Goal: Understand process/instructions: Understand process/instructions

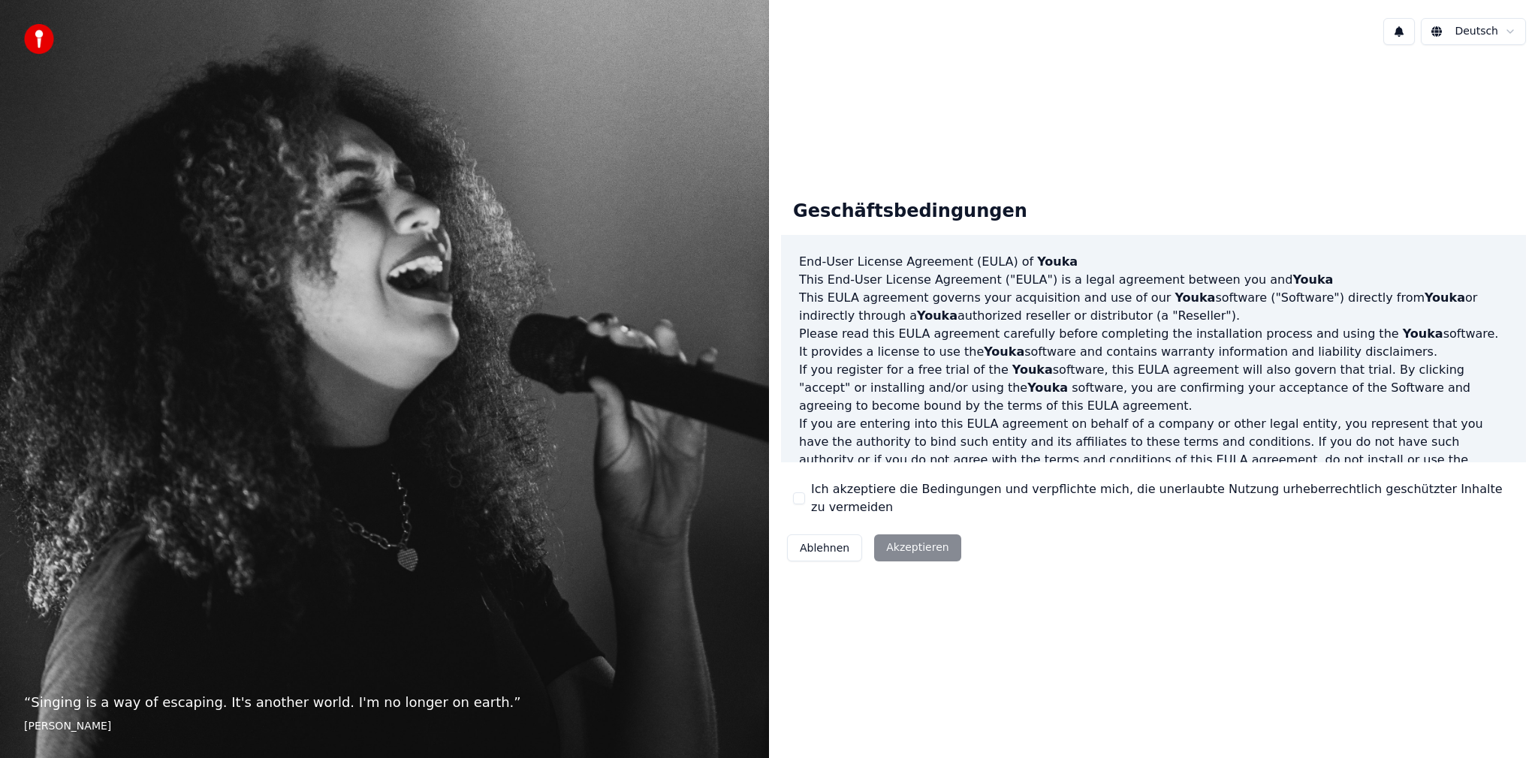
click at [930, 550] on div "Ablehnen Akzeptieren" at bounding box center [874, 548] width 186 height 39
click at [929, 540] on div "Ablehnen Akzeptieren" at bounding box center [874, 548] width 186 height 39
click at [920, 541] on div "Ablehnen Akzeptieren" at bounding box center [874, 548] width 186 height 39
click at [915, 545] on div "Ablehnen Akzeptieren" at bounding box center [874, 548] width 186 height 39
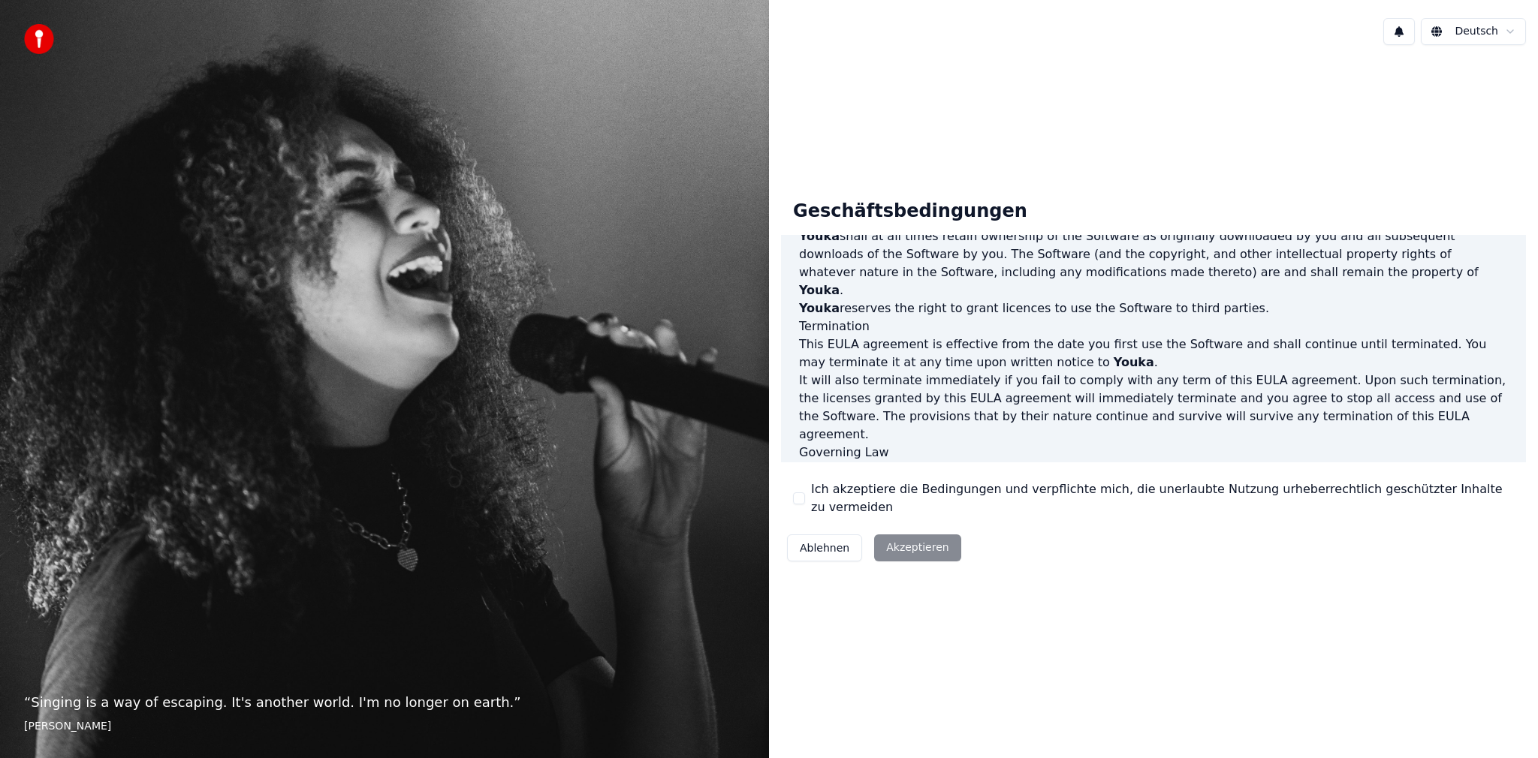
scroll to position [601, 0]
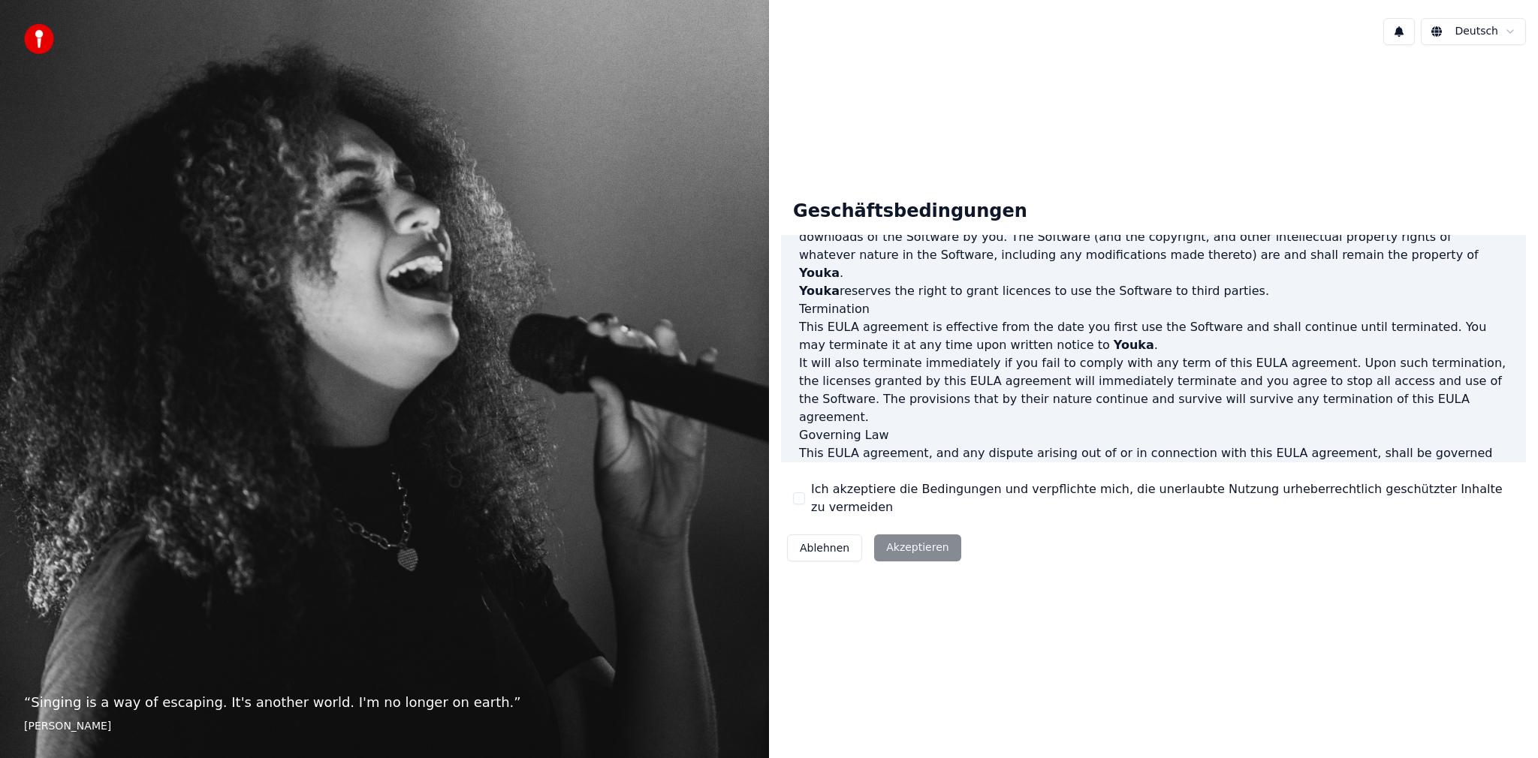
click at [899, 541] on div "Ablehnen Akzeptieren" at bounding box center [874, 548] width 186 height 39
click at [998, 446] on p "This [PERSON_NAME] agreement, and any dispute arising out of or in connection w…" at bounding box center [1153, 463] width 709 height 36
drag, startPoint x: 1035, startPoint y: 445, endPoint x: 1047, endPoint y: 459, distance: 19.1
click at [1037, 445] on p "This [PERSON_NAME] agreement, and any dispute arising out of or in connection w…" at bounding box center [1153, 463] width 709 height 36
drag, startPoint x: 1052, startPoint y: 501, endPoint x: 936, endPoint y: 561, distance: 131.0
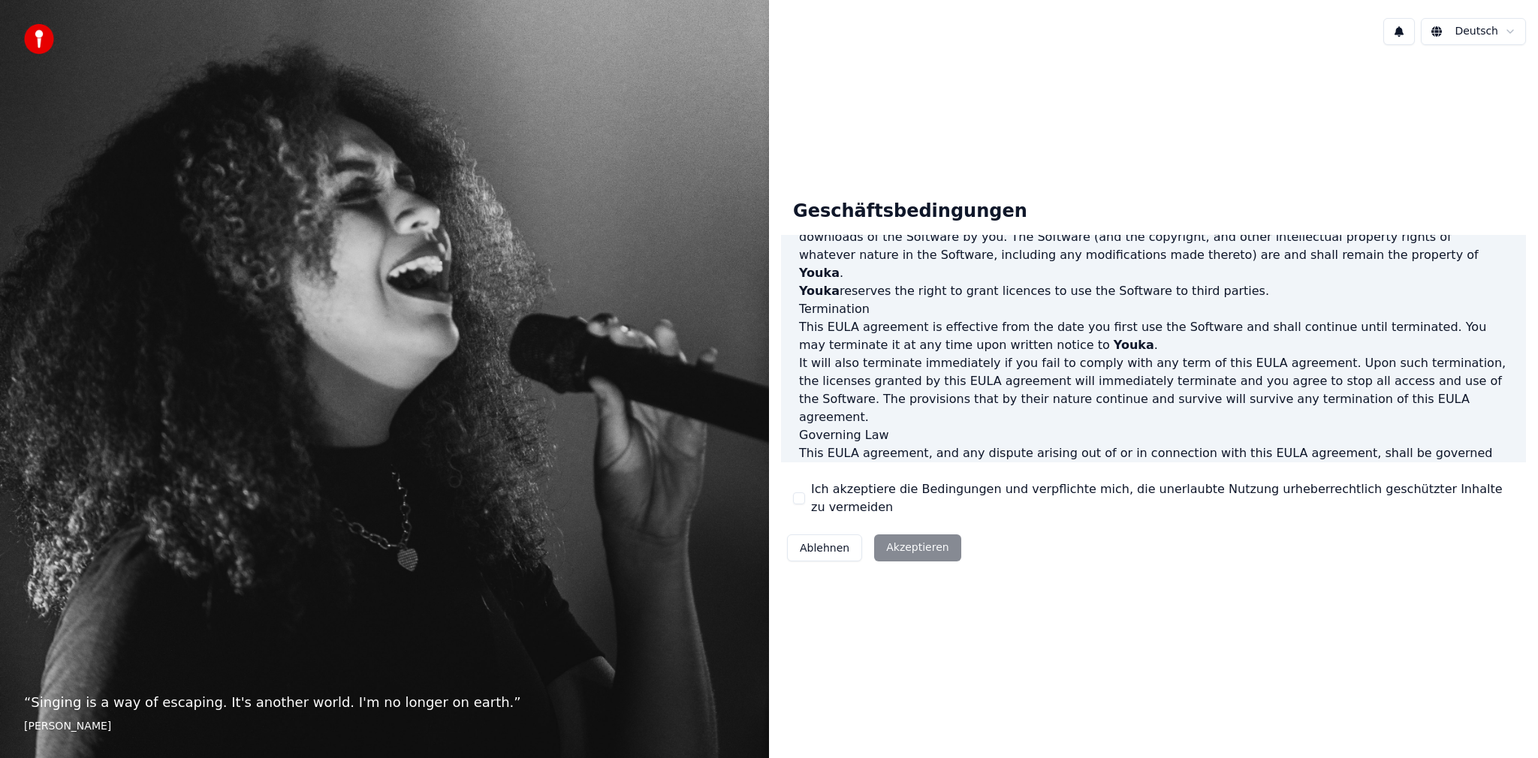
click at [1038, 511] on div "Geschäftsbedingungen End-User License Agreement ([PERSON_NAME]) of Youka This E…" at bounding box center [1153, 378] width 745 height 381
drag, startPoint x: 933, startPoint y: 559, endPoint x: 924, endPoint y: 547, distance: 15.5
click at [930, 559] on div "Geschäftsbedingungen End-User License Agreement ([PERSON_NAME]) of Youka This E…" at bounding box center [1153, 378] width 769 height 405
click at [924, 546] on div "Ablehnen Akzeptieren" at bounding box center [874, 548] width 186 height 39
click at [924, 545] on div "Ablehnen Akzeptieren" at bounding box center [874, 548] width 186 height 39
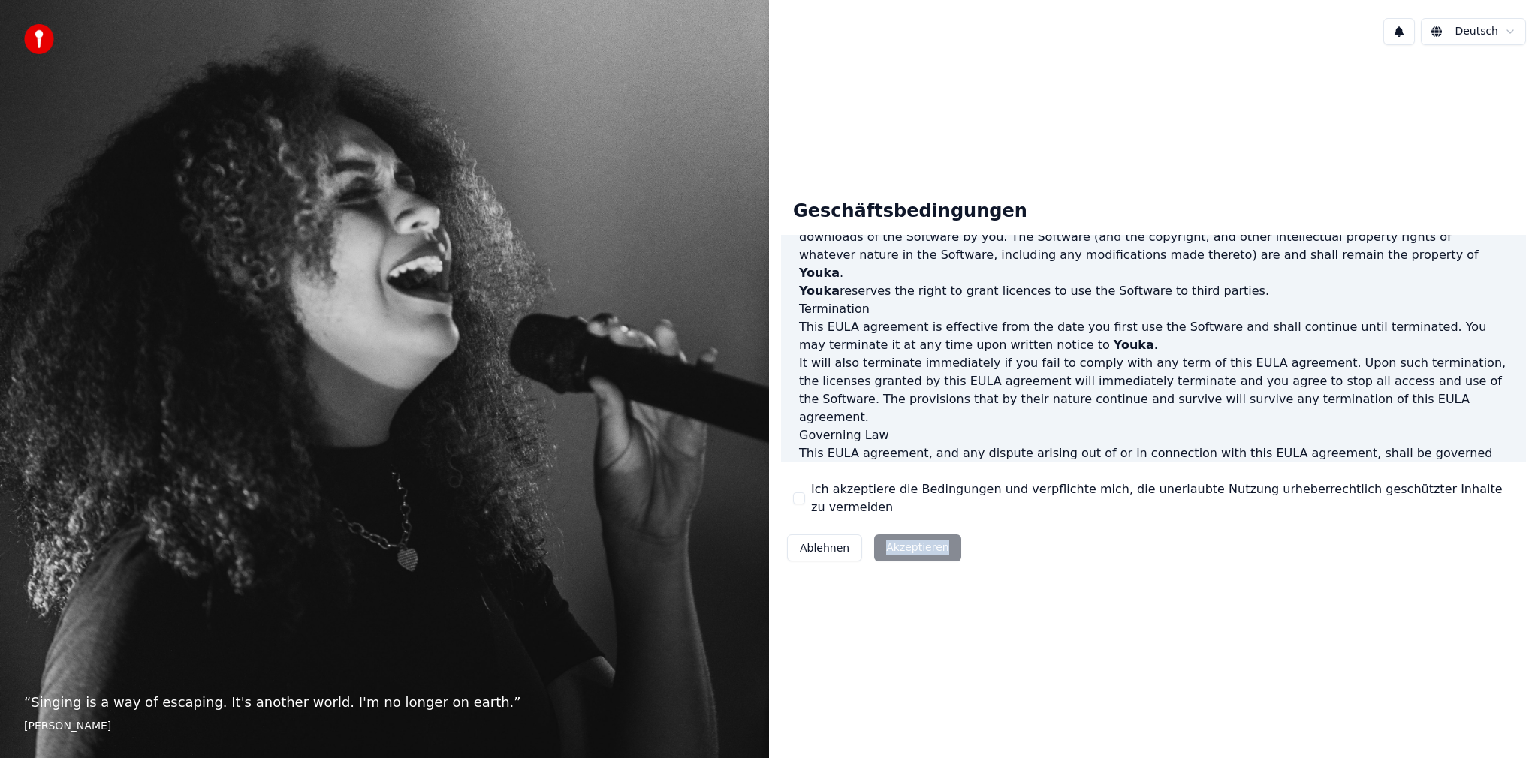
click at [924, 544] on div "Ablehnen Akzeptieren" at bounding box center [874, 548] width 186 height 39
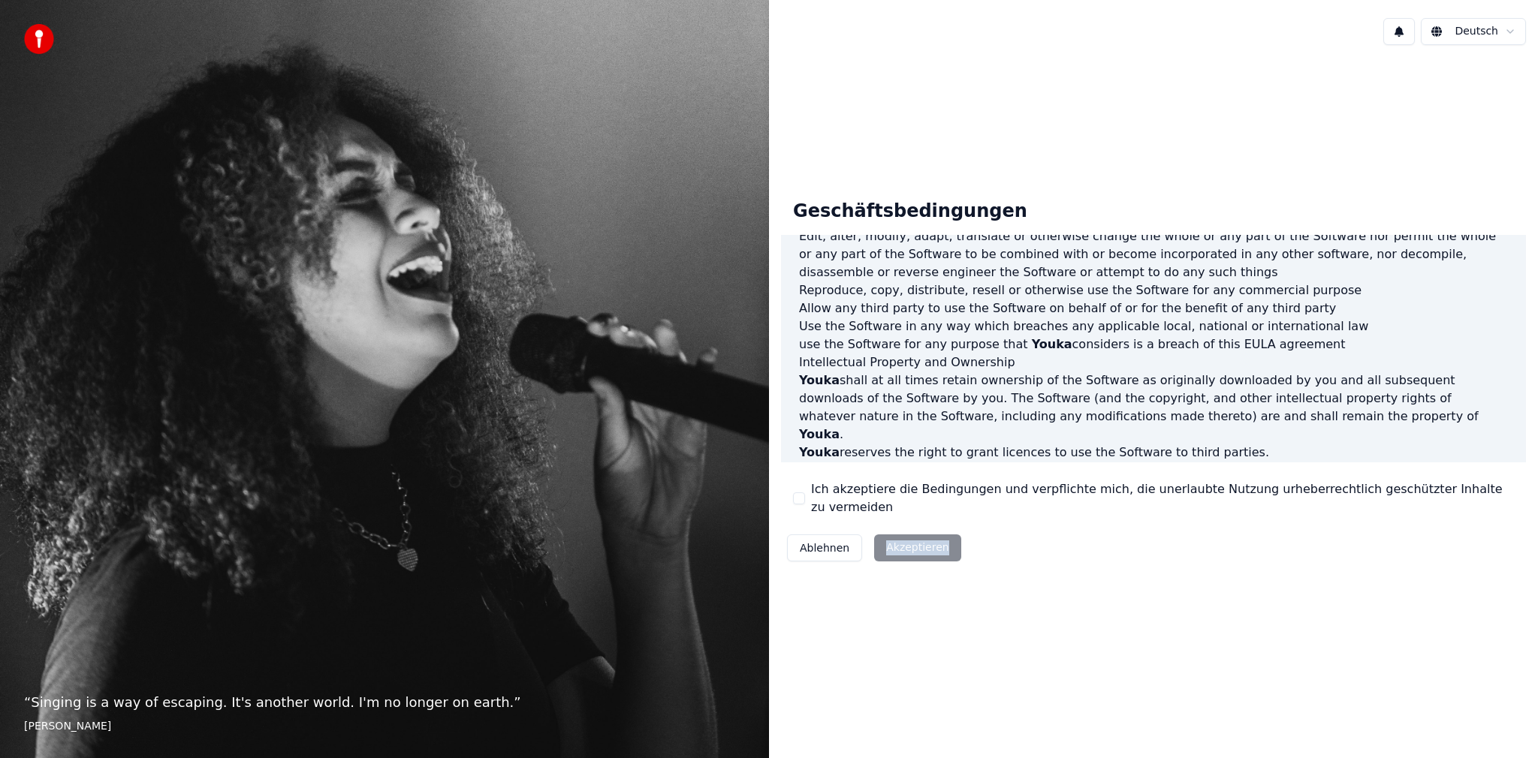
scroll to position [226, 0]
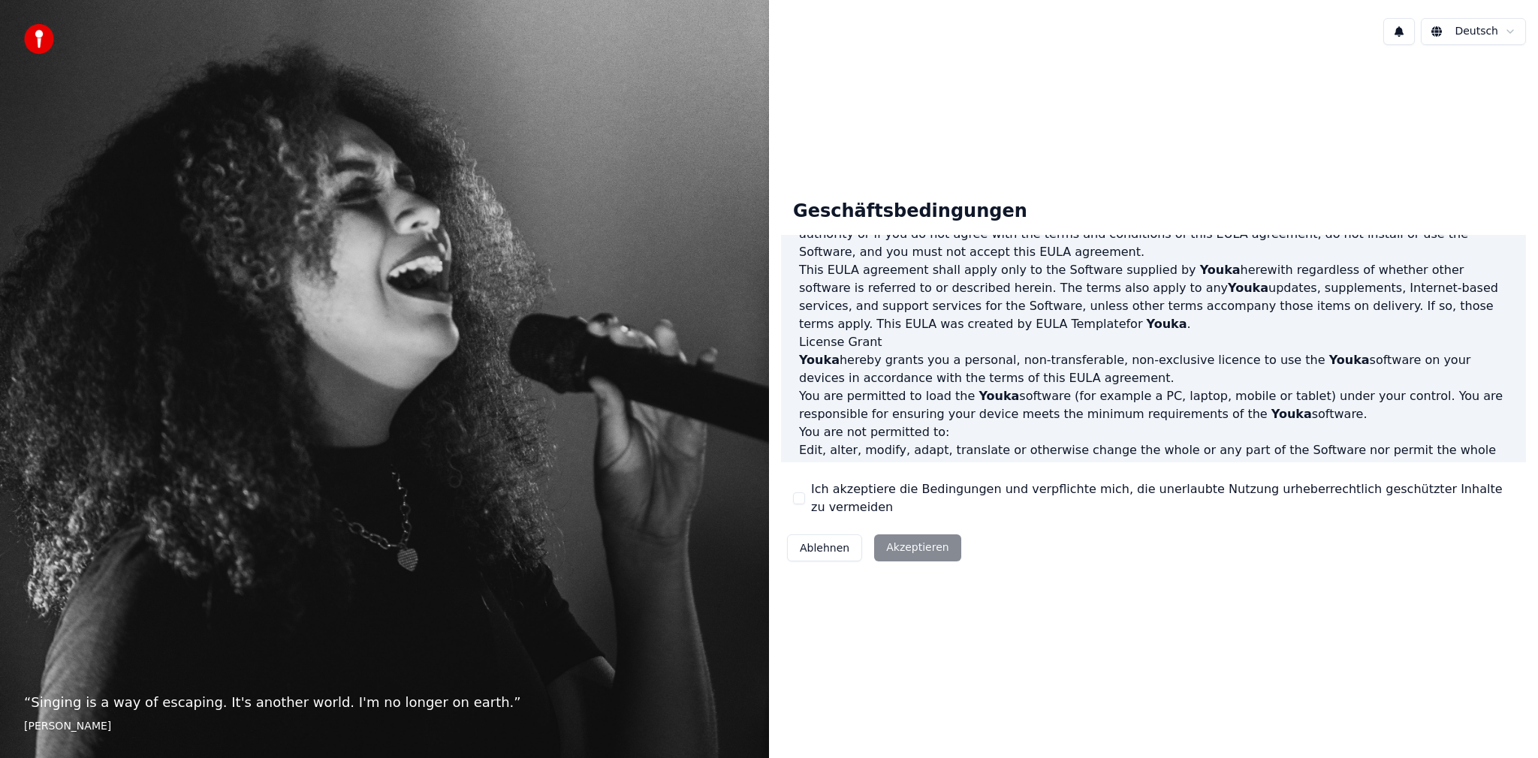
click at [155, 723] on footer "[PERSON_NAME]" at bounding box center [384, 726] width 721 height 15
click at [906, 544] on div "Ablehnen Akzeptieren" at bounding box center [874, 548] width 186 height 39
click at [908, 539] on div "Ablehnen Akzeptieren" at bounding box center [874, 548] width 186 height 39
click at [39, 43] on img at bounding box center [39, 39] width 30 height 30
click at [1469, 29] on html "“ Singing is a way of escaping. It's another world. I'm no longer on earth. ” […" at bounding box center [769, 379] width 1538 height 758
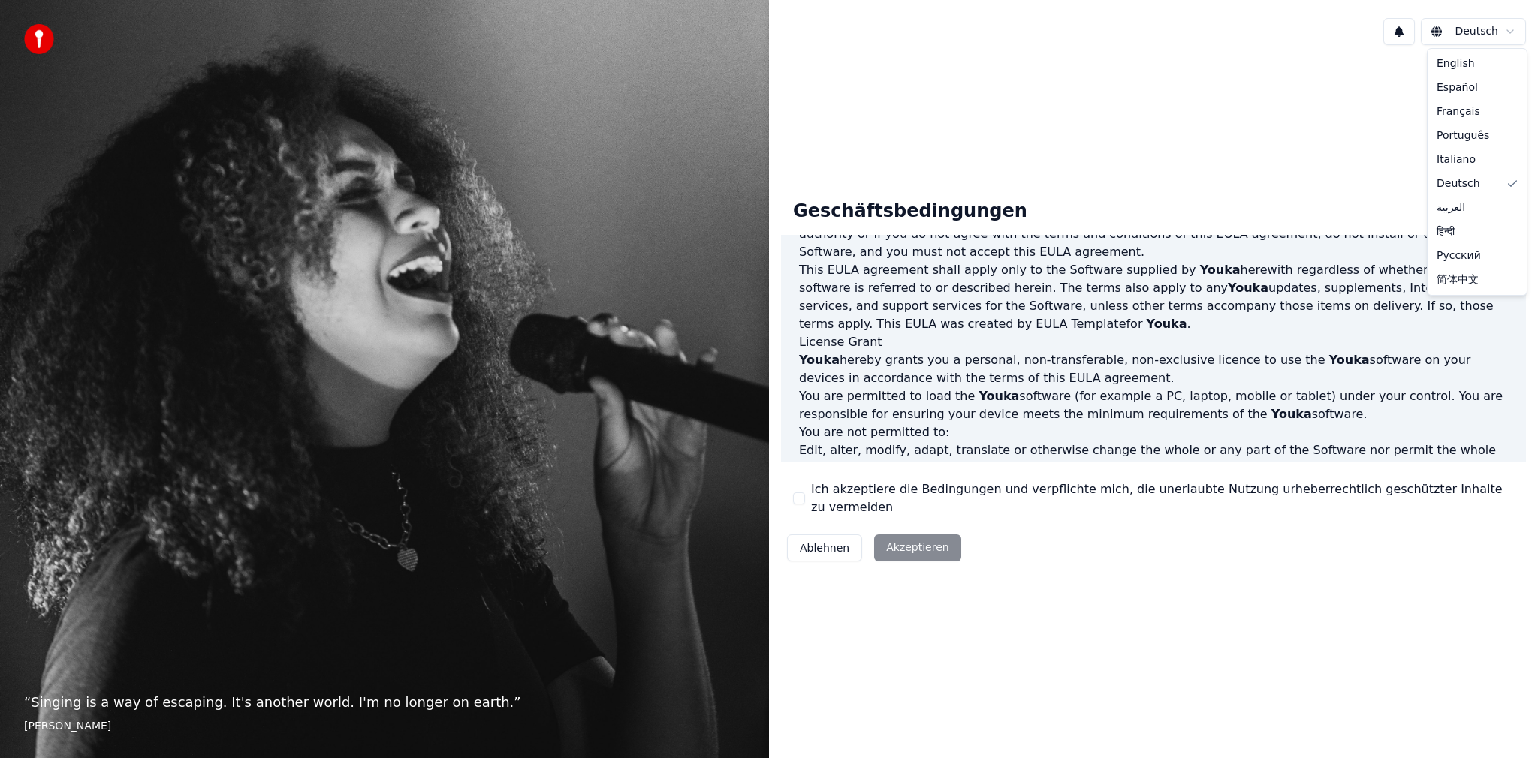
click at [1202, 295] on html "“ Singing is a way of escaping. It's another world. I'm no longer on earth. ” […" at bounding box center [769, 379] width 1538 height 758
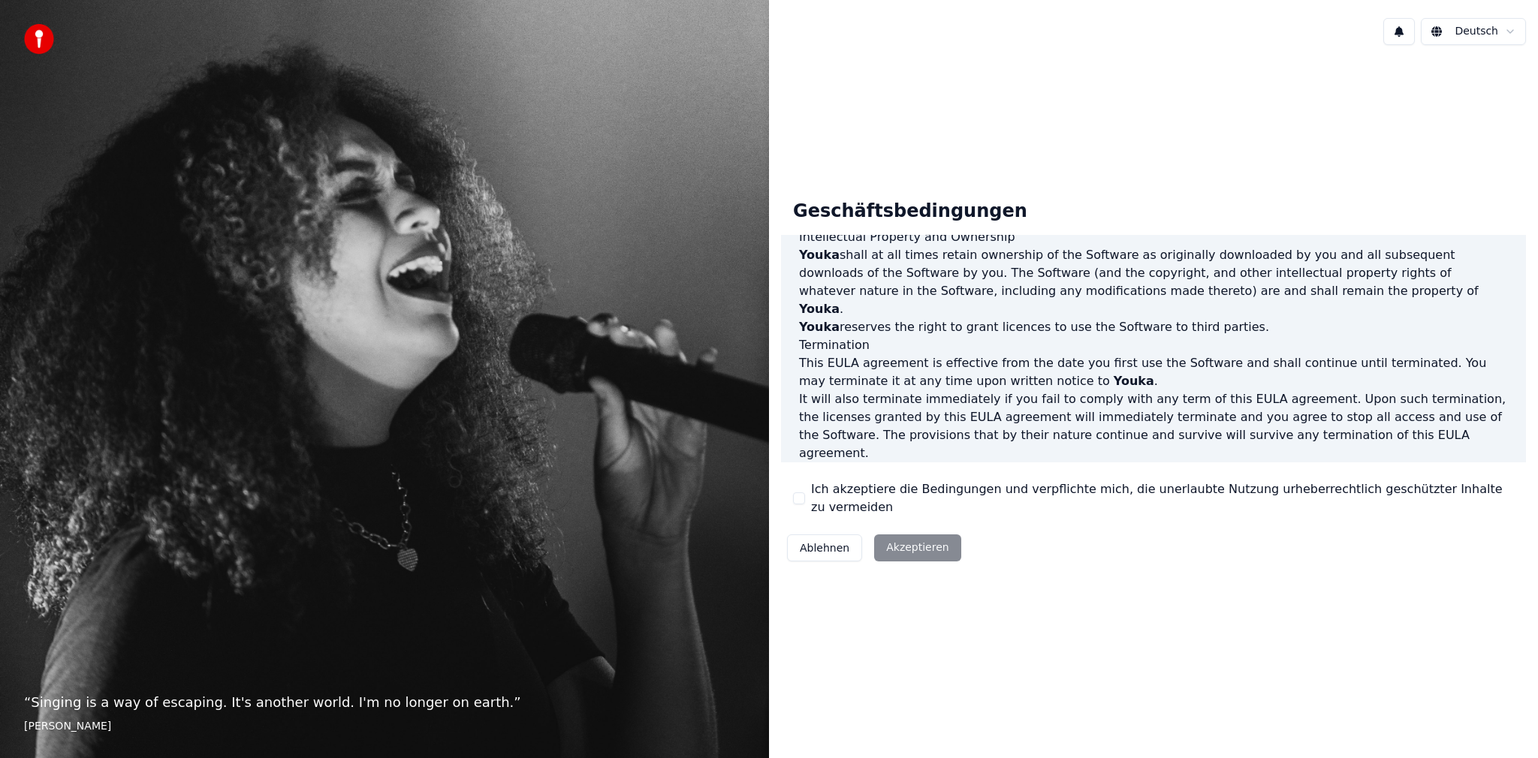
scroll to position [601, 0]
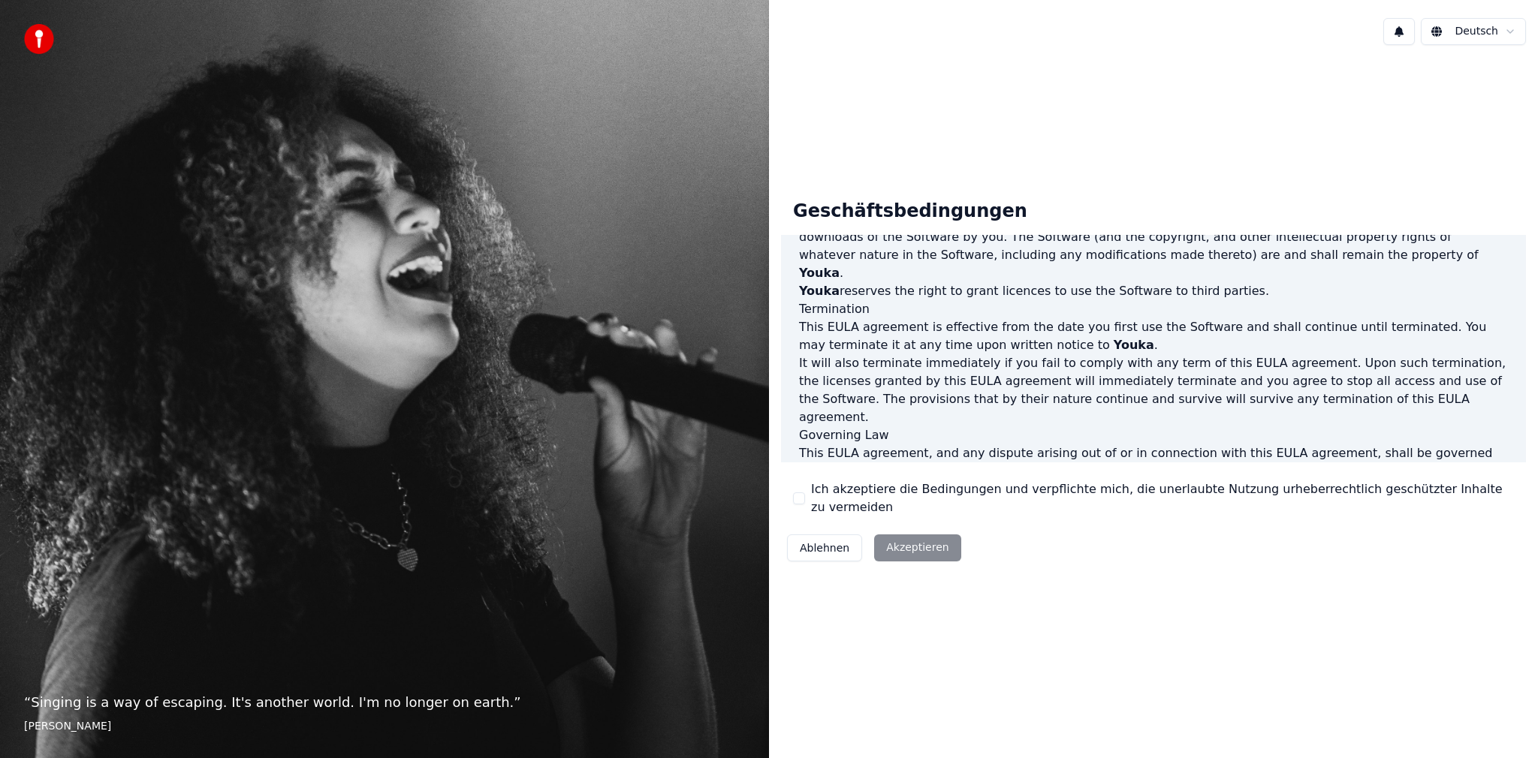
click at [895, 547] on div "Ablehnen Akzeptieren" at bounding box center [874, 548] width 186 height 39
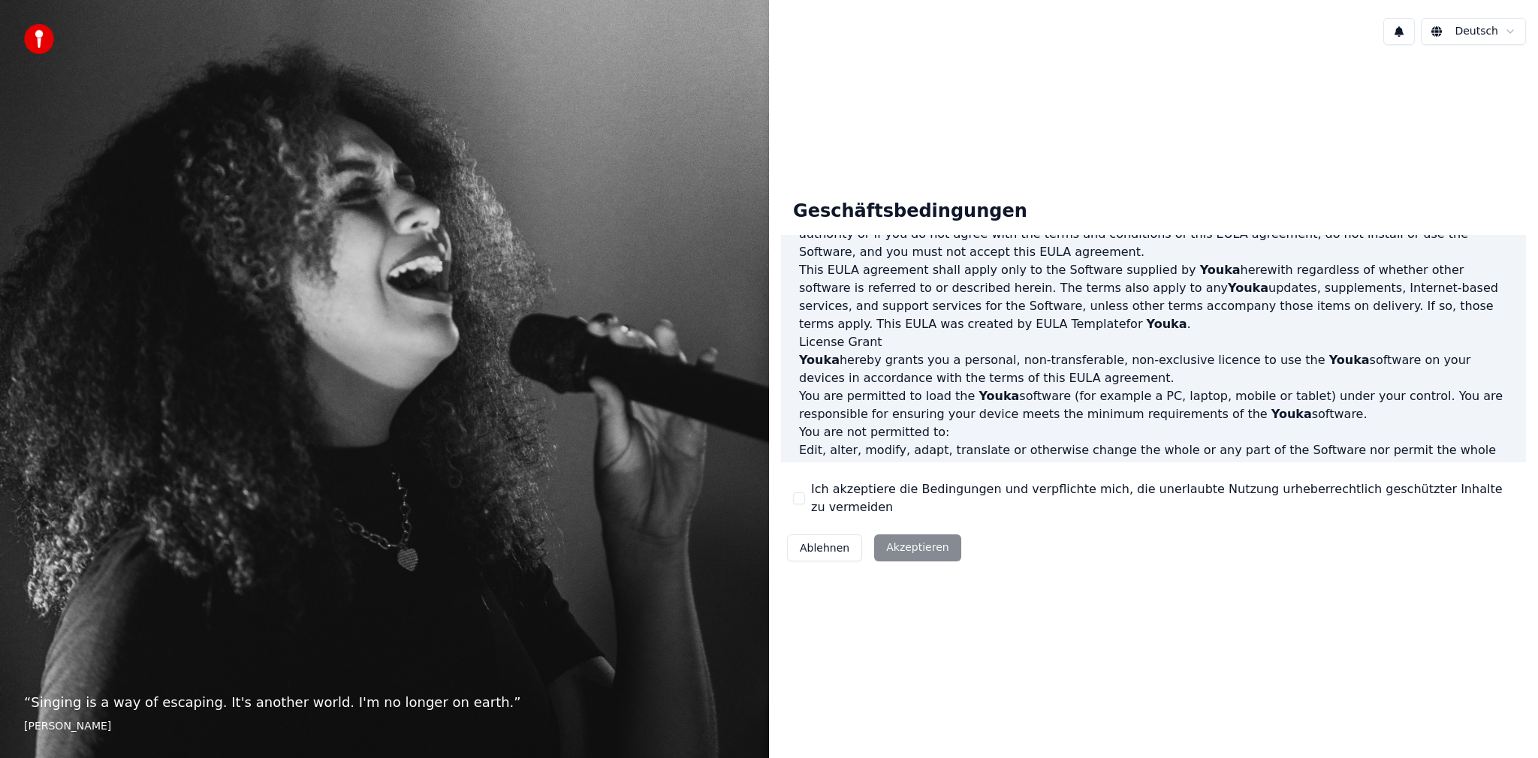
scroll to position [0, 0]
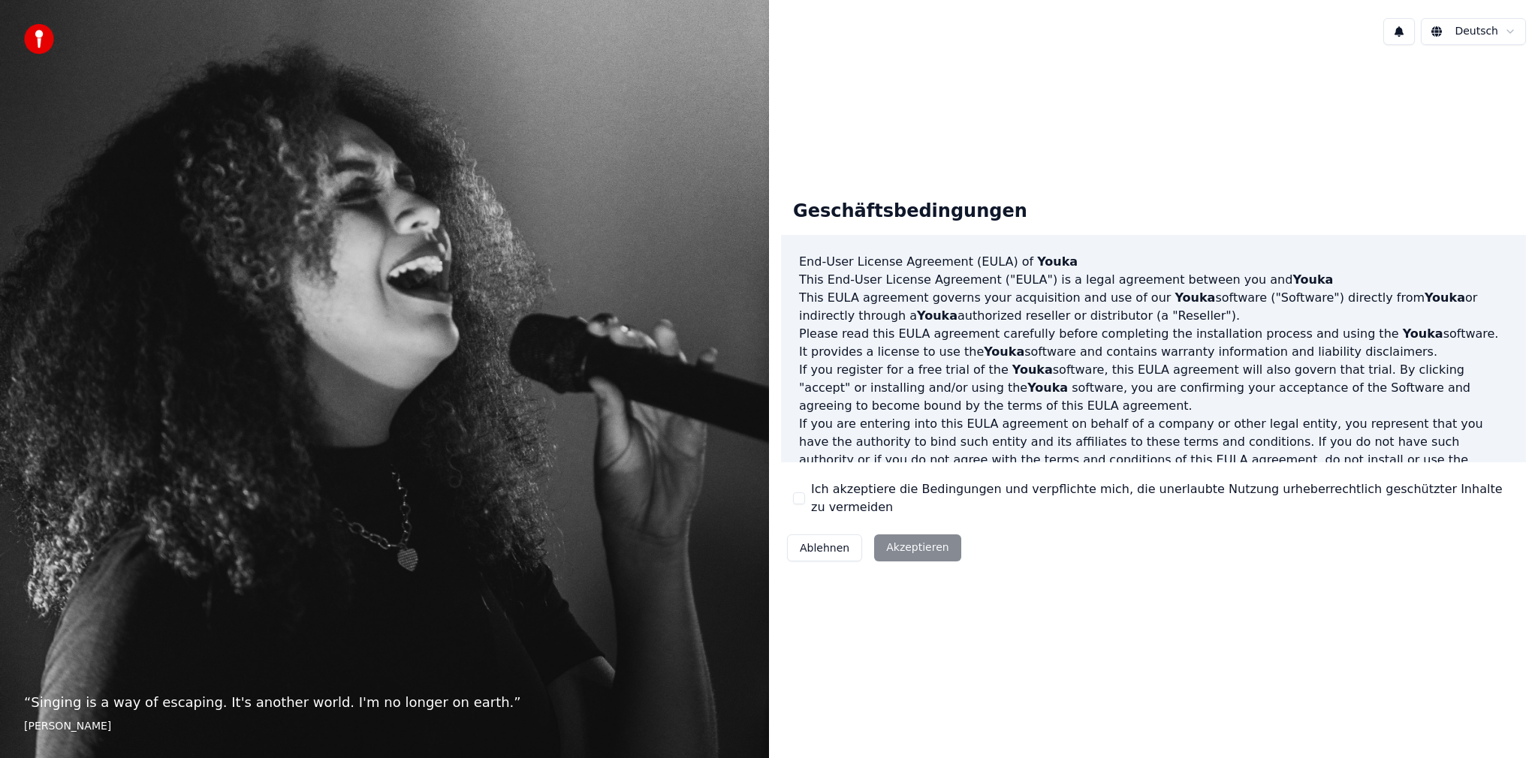
click at [969, 318] on p "This [PERSON_NAME] agreement governs your acquisition and use of our Youka soft…" at bounding box center [1153, 307] width 709 height 36
drag, startPoint x: 975, startPoint y: 310, endPoint x: 979, endPoint y: 321, distance: 11.2
click at [979, 319] on p "This [PERSON_NAME] agreement governs your acquisition and use of our Youka soft…" at bounding box center [1153, 307] width 709 height 36
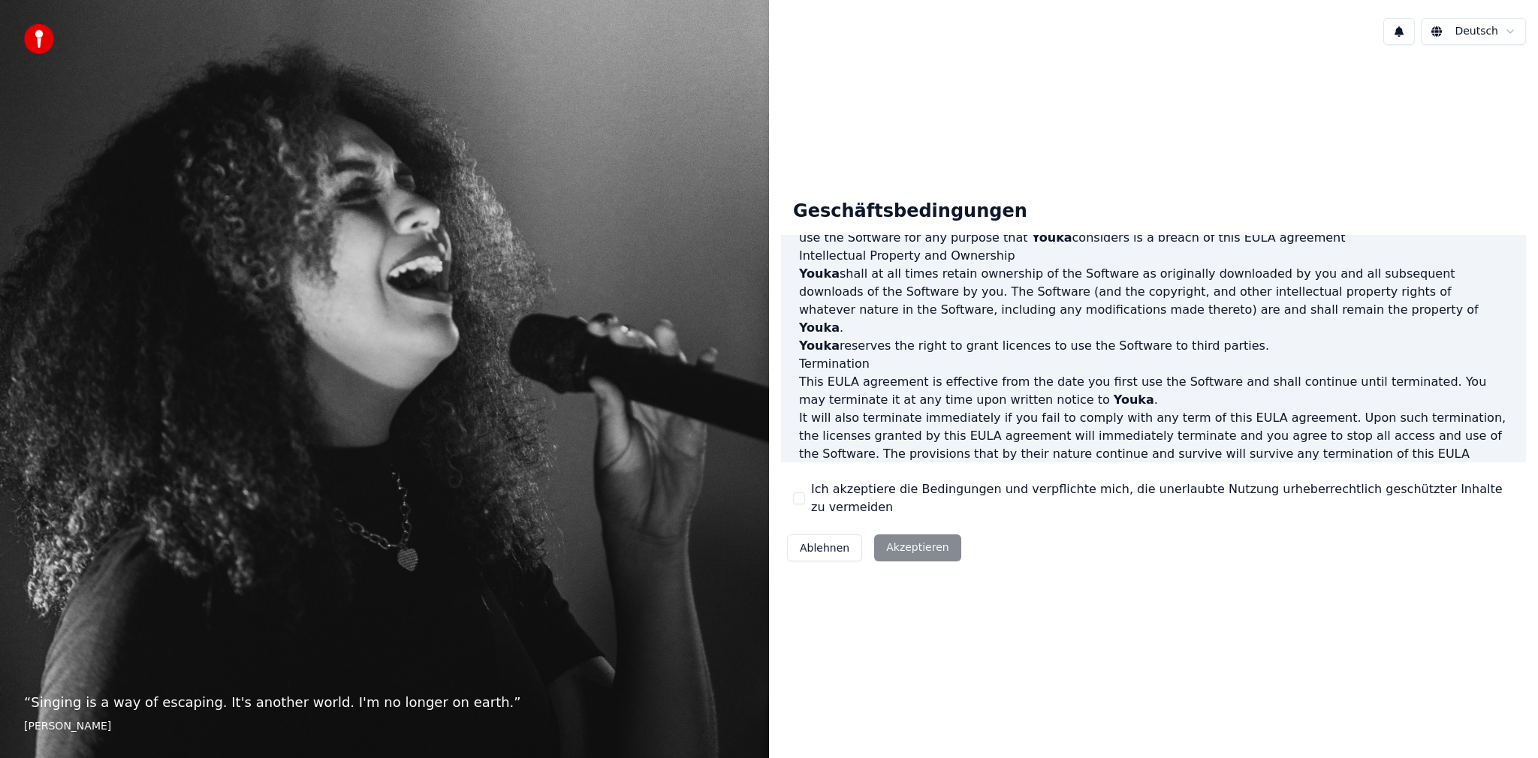
scroll to position [601, 0]
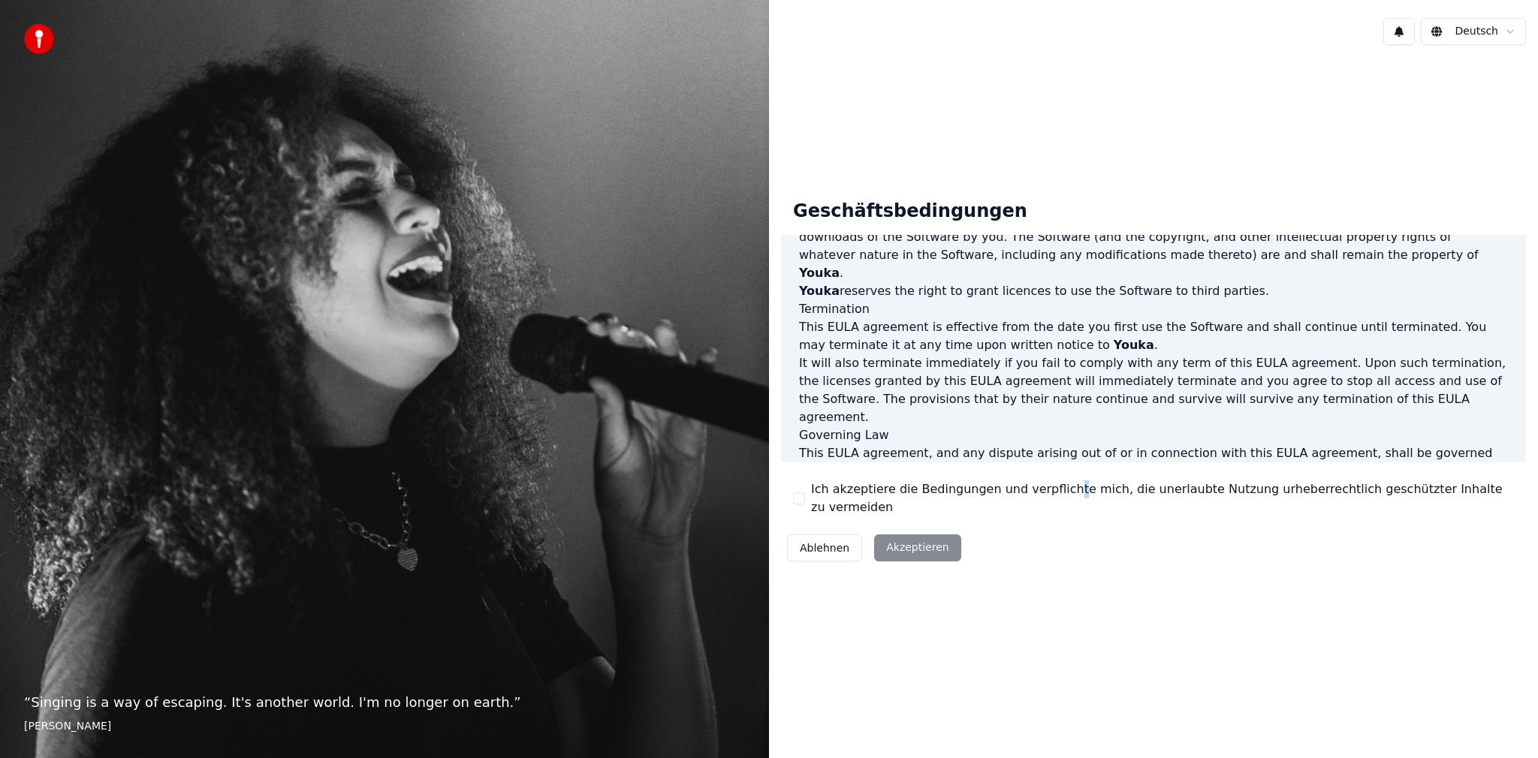
drag, startPoint x: 1053, startPoint y: 517, endPoint x: 1084, endPoint y: 505, distance: 32.8
click at [1054, 517] on div "Geschäftsbedingungen End-User License Agreement ([PERSON_NAME]) of Youka This E…" at bounding box center [1153, 378] width 745 height 381
drag, startPoint x: 1155, startPoint y: 502, endPoint x: 1246, endPoint y: 496, distance: 91.9
click at [1248, 492] on label "Ich akzeptiere die Bedingungen und verpflichte mich, die unerlaubte Nutzung urh…" at bounding box center [1162, 499] width 703 height 36
click at [930, 538] on div "Ablehnen Akzeptieren" at bounding box center [874, 548] width 186 height 39
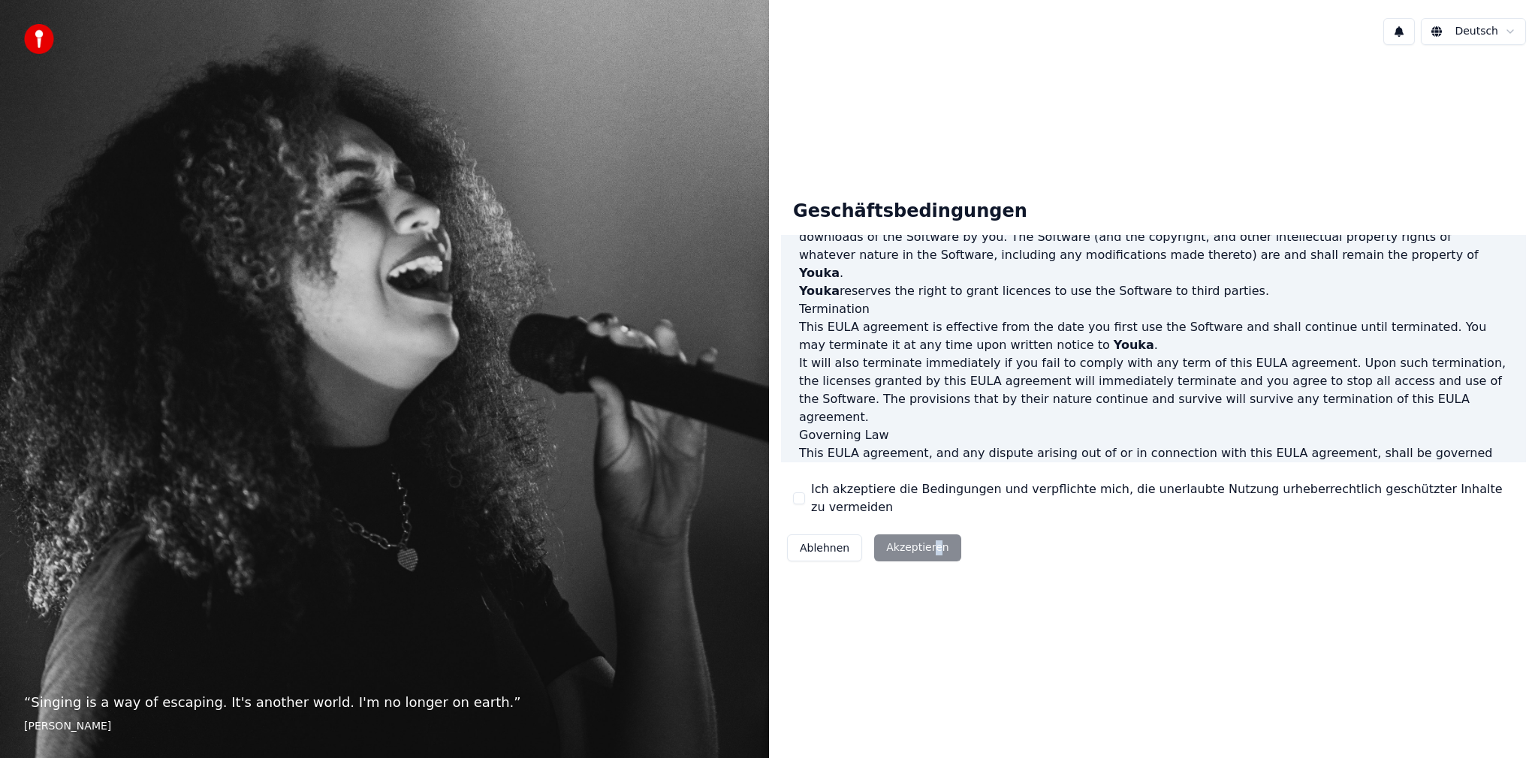
click at [929, 537] on div "Ablehnen Akzeptieren" at bounding box center [874, 548] width 186 height 39
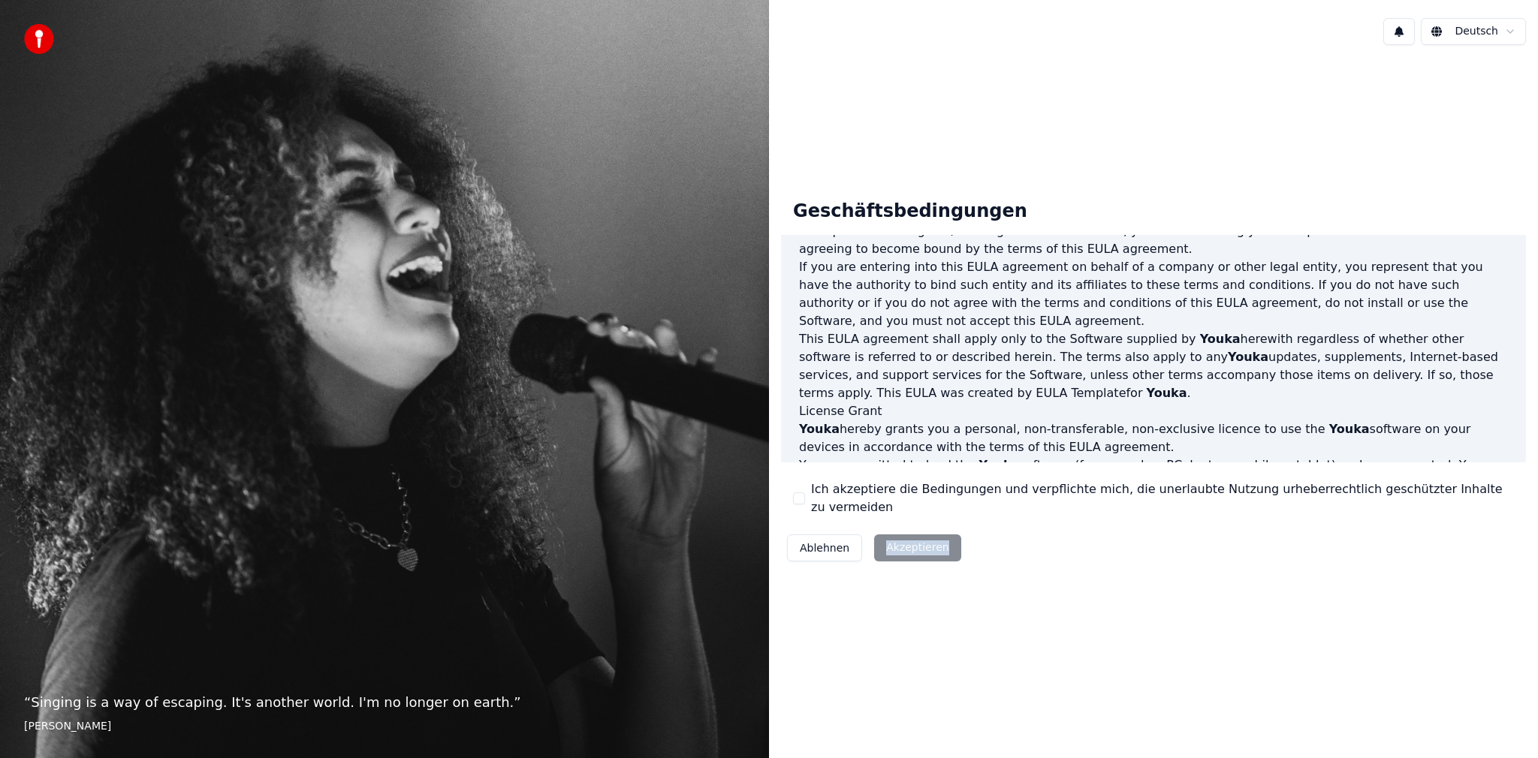
scroll to position [0, 0]
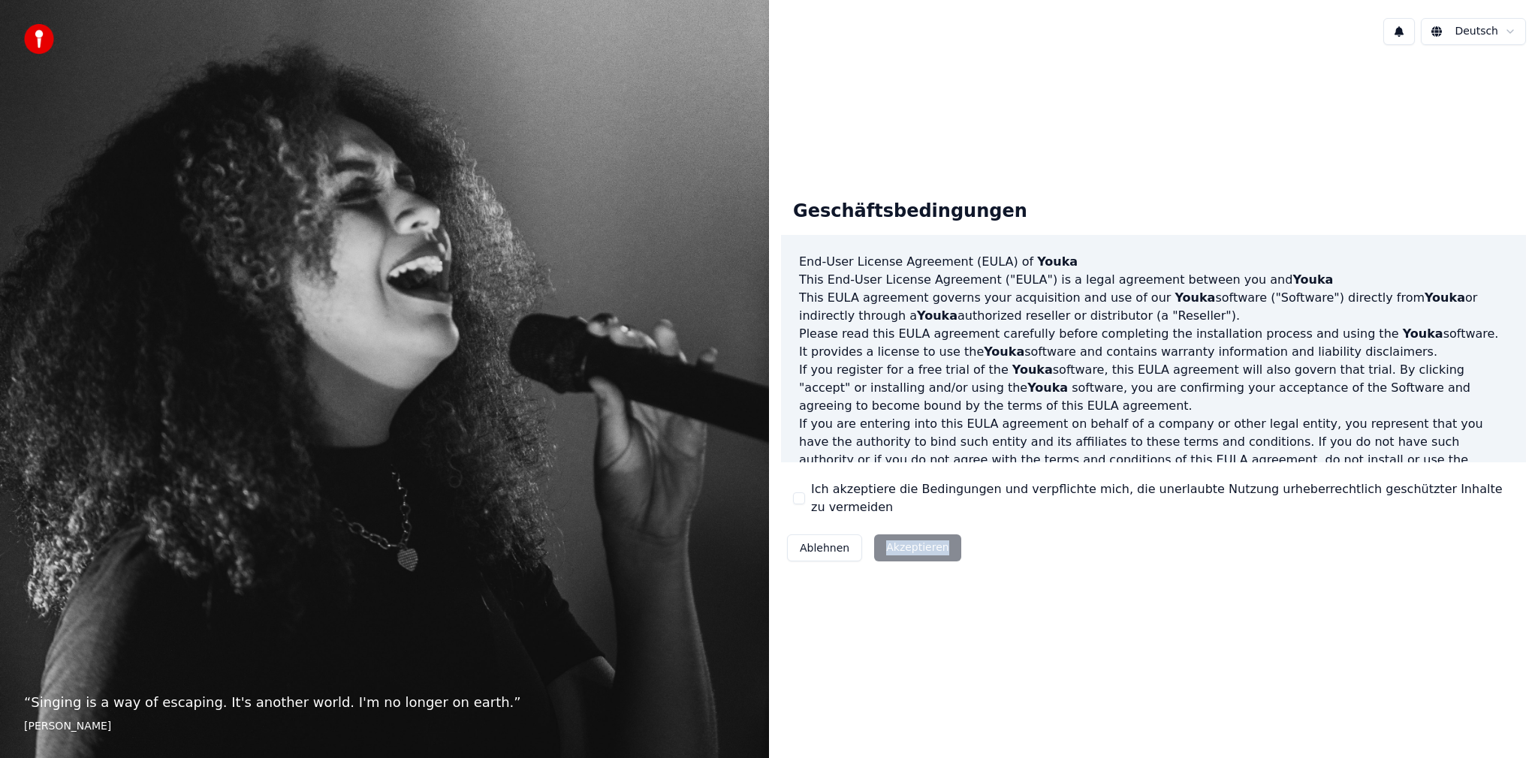
click at [928, 544] on div "Ablehnen Akzeptieren" at bounding box center [874, 548] width 186 height 39
click at [927, 541] on div "Ablehnen Akzeptieren" at bounding box center [874, 548] width 186 height 39
drag, startPoint x: 926, startPoint y: 540, endPoint x: 931, endPoint y: 533, distance: 8.6
click at [930, 536] on div "Ablehnen Akzeptieren" at bounding box center [874, 548] width 186 height 39
click at [836, 535] on button "Ablehnen" at bounding box center [824, 548] width 75 height 27
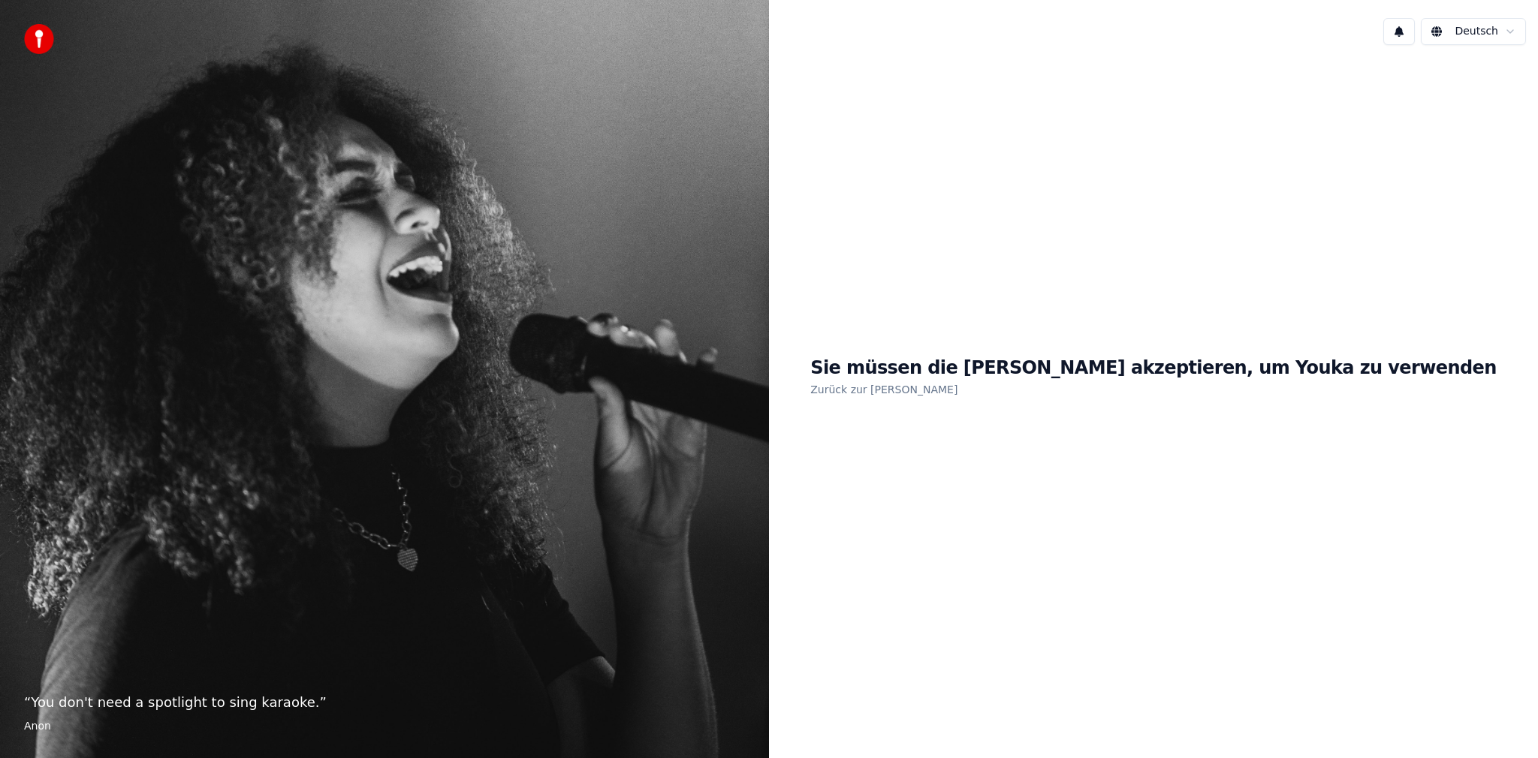
click at [1156, 367] on h1 "Sie müssen die [PERSON_NAME] akzeptieren, um Youka zu verwenden" at bounding box center [1153, 369] width 686 height 24
drag, startPoint x: 1068, startPoint y: 419, endPoint x: 1031, endPoint y: 424, distance: 37.2
click at [952, 390] on link "Zurück zur [PERSON_NAME]" at bounding box center [883, 390] width 147 height 24
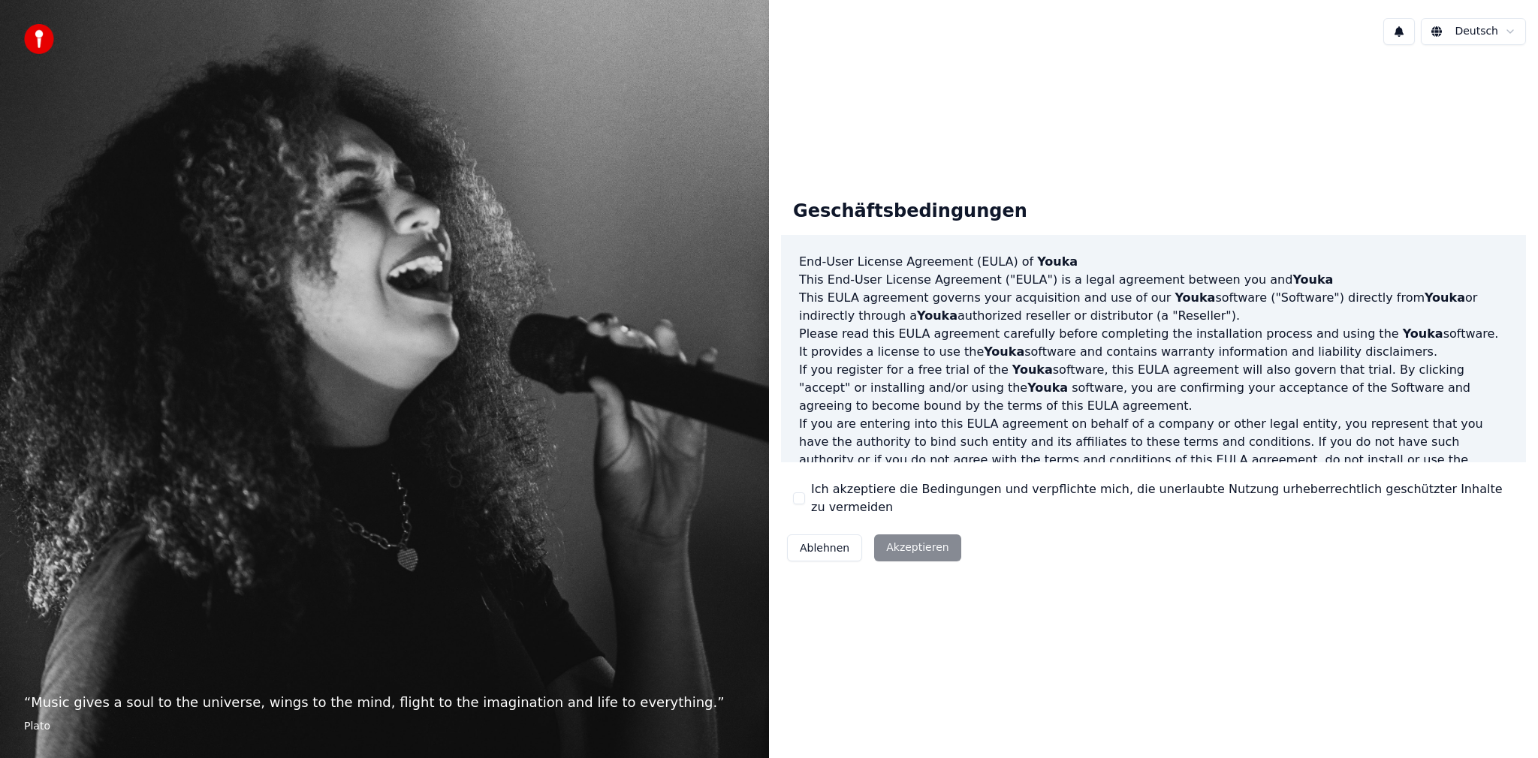
click at [924, 544] on div "Ablehnen Akzeptieren" at bounding box center [874, 548] width 186 height 39
click at [923, 543] on div "Ablehnen Akzeptieren" at bounding box center [874, 548] width 186 height 39
click at [920, 538] on div "Ablehnen Akzeptieren" at bounding box center [874, 548] width 186 height 39
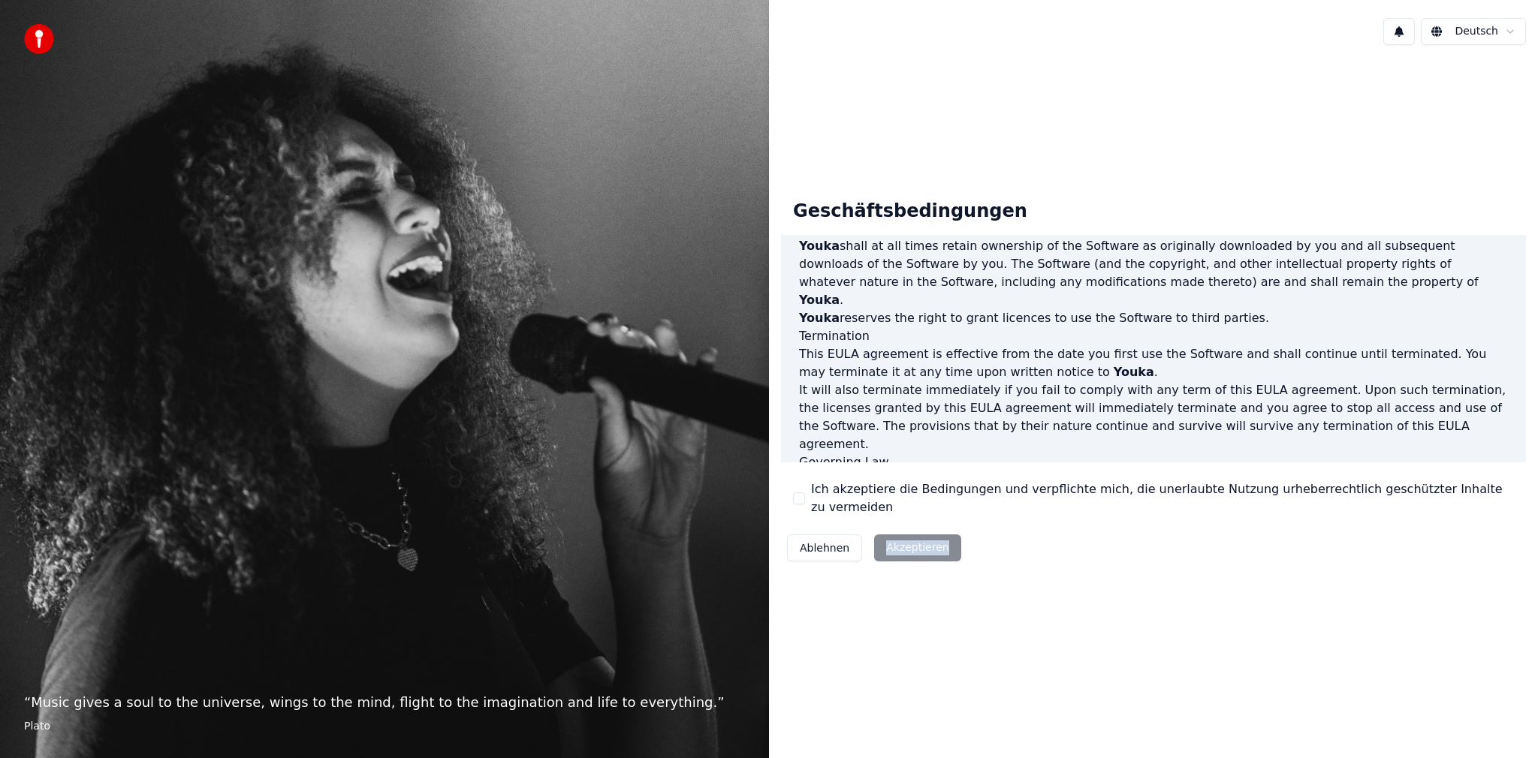
scroll to position [601, 0]
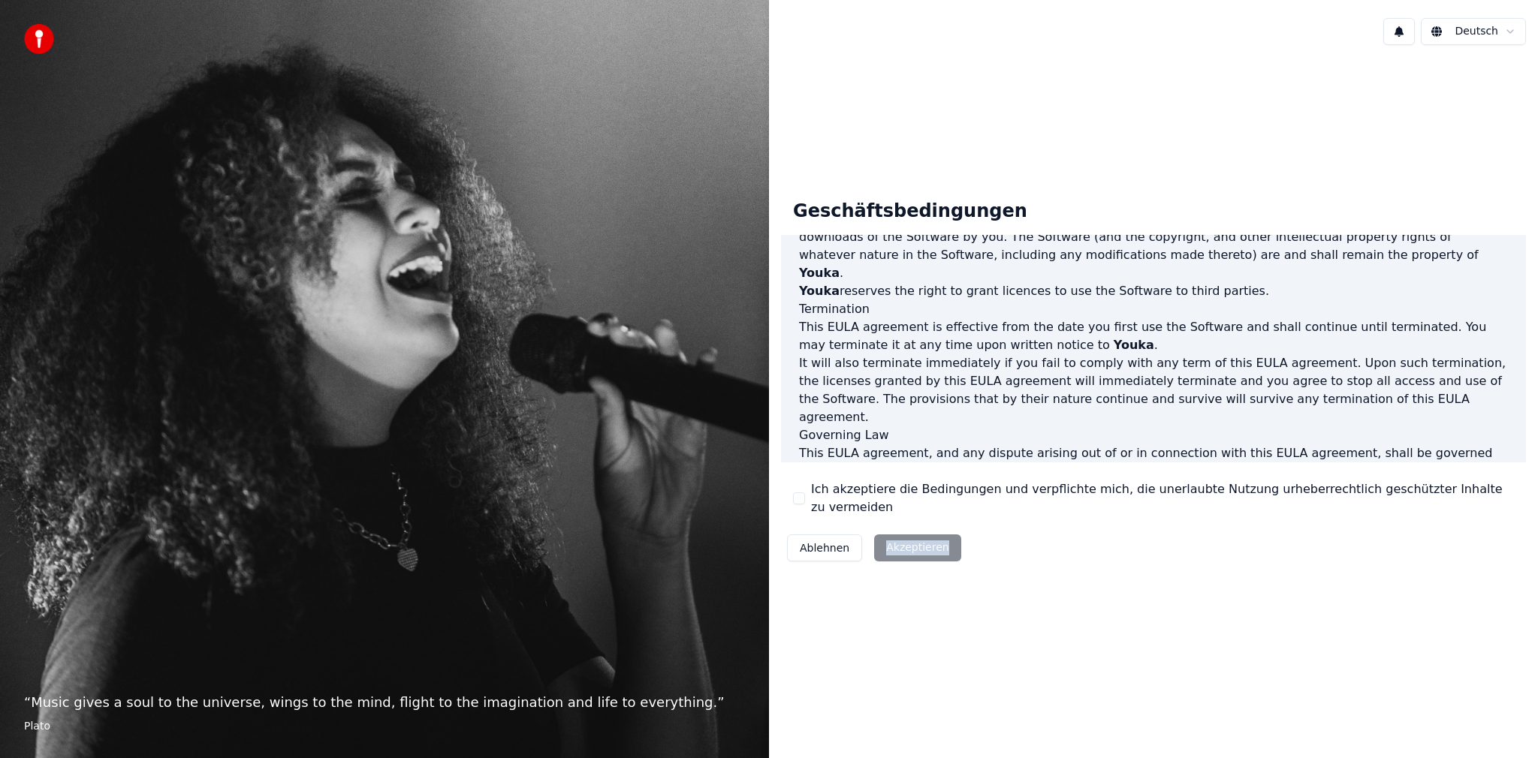
click at [908, 549] on div "Ablehnen Akzeptieren" at bounding box center [874, 548] width 186 height 39
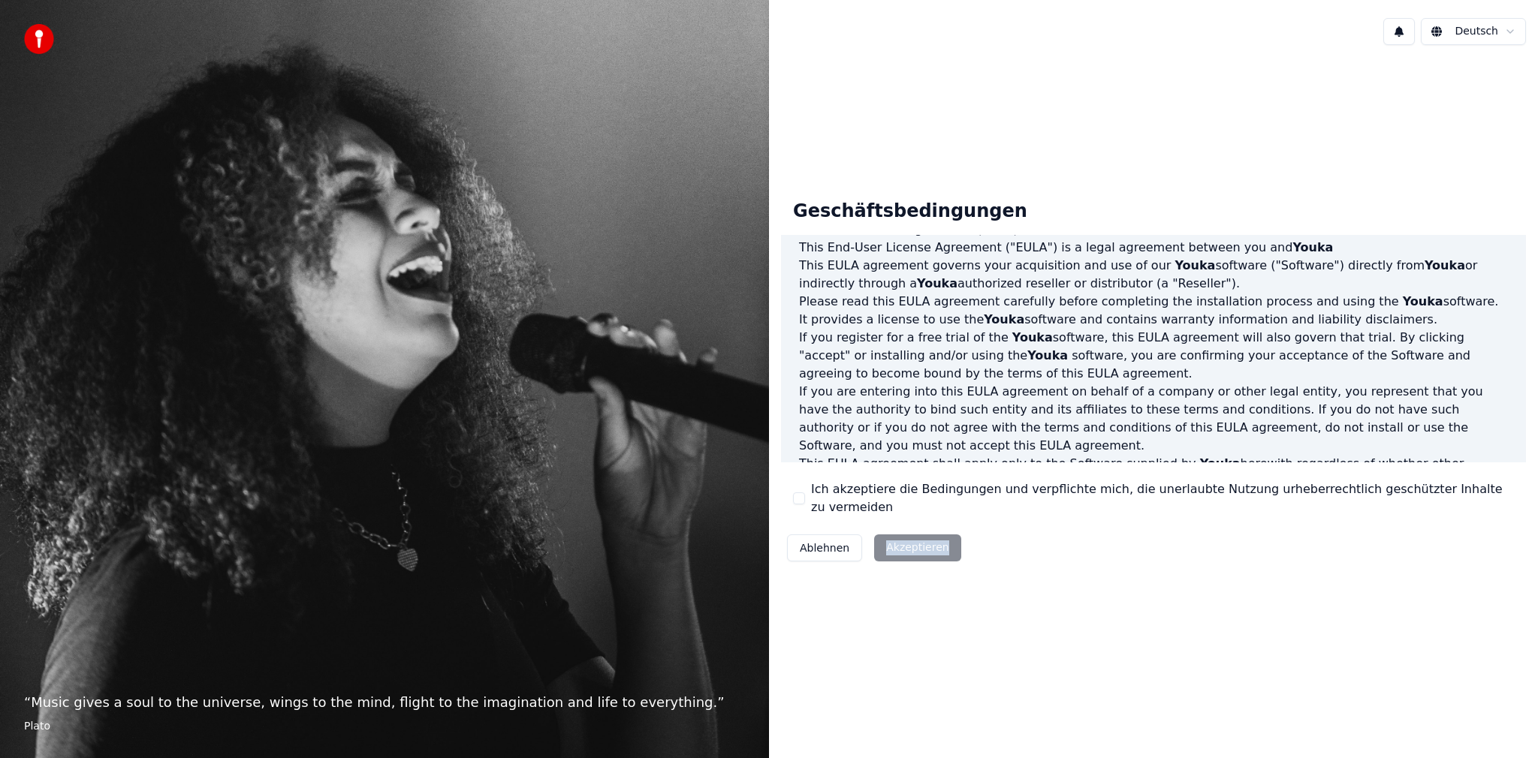
scroll to position [0, 0]
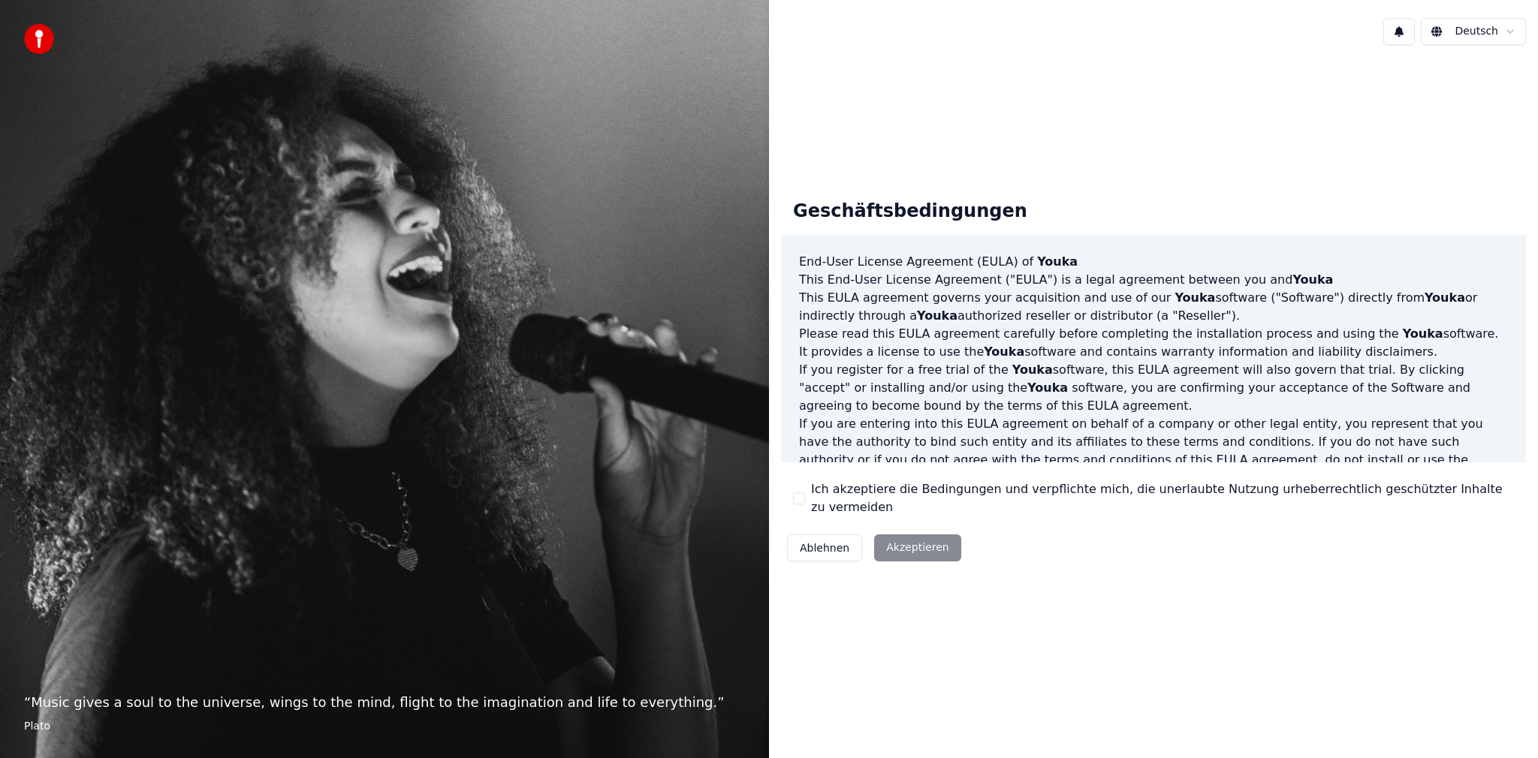
drag, startPoint x: 1346, startPoint y: 417, endPoint x: 1247, endPoint y: 308, distance: 147.8
click at [1162, 280] on p "This End-User License Agreement ("[PERSON_NAME]") is a legal agreement between …" at bounding box center [1153, 280] width 709 height 18
drag, startPoint x: 1023, startPoint y: 296, endPoint x: 1038, endPoint y: 300, distance: 15.0
click at [1026, 299] on div "End-User License Agreement ([PERSON_NAME]) of Youka This End-User License Agree…" at bounding box center [1153, 349] width 745 height 228
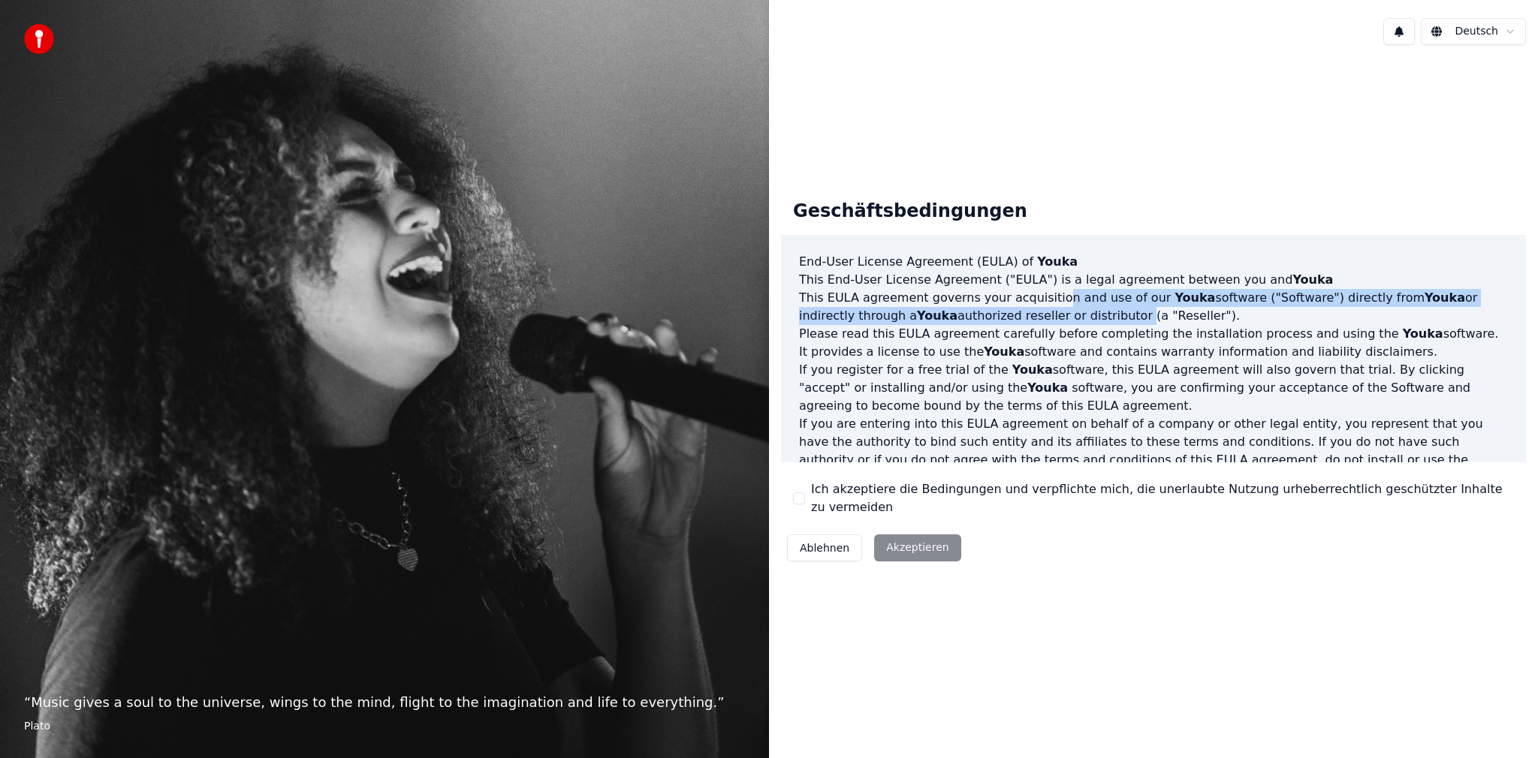
drag, startPoint x: 1051, startPoint y: 319, endPoint x: 1061, endPoint y: 330, distance: 14.3
click at [1061, 325] on p "This [PERSON_NAME] agreement governs your acquisition and use of our Youka soft…" at bounding box center [1153, 307] width 709 height 36
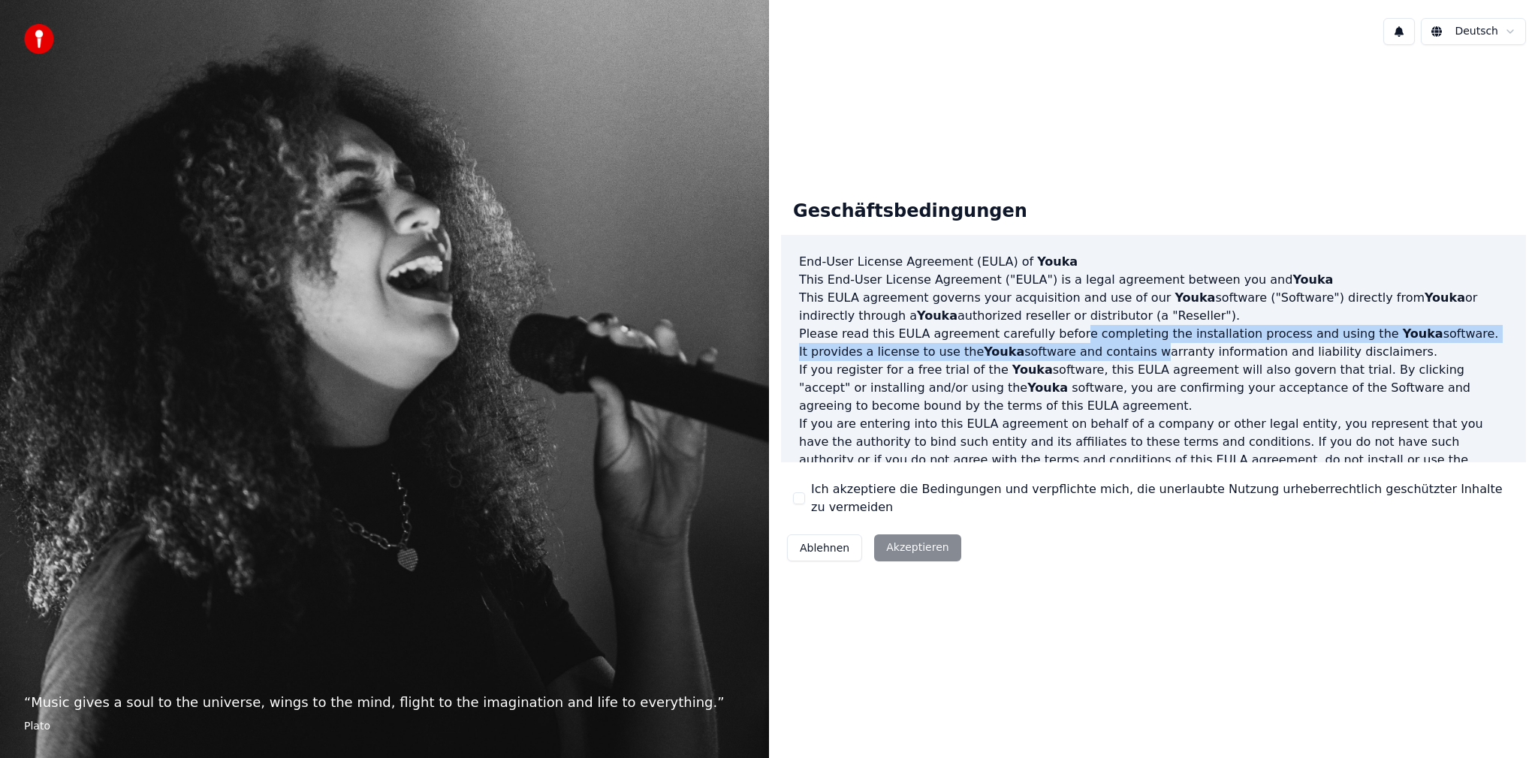
drag, startPoint x: 1053, startPoint y: 354, endPoint x: 1009, endPoint y: 436, distance: 93.7
click at [1051, 361] on p "Please read this [PERSON_NAME] agreement carefully before completing the instal…" at bounding box center [1153, 343] width 709 height 36
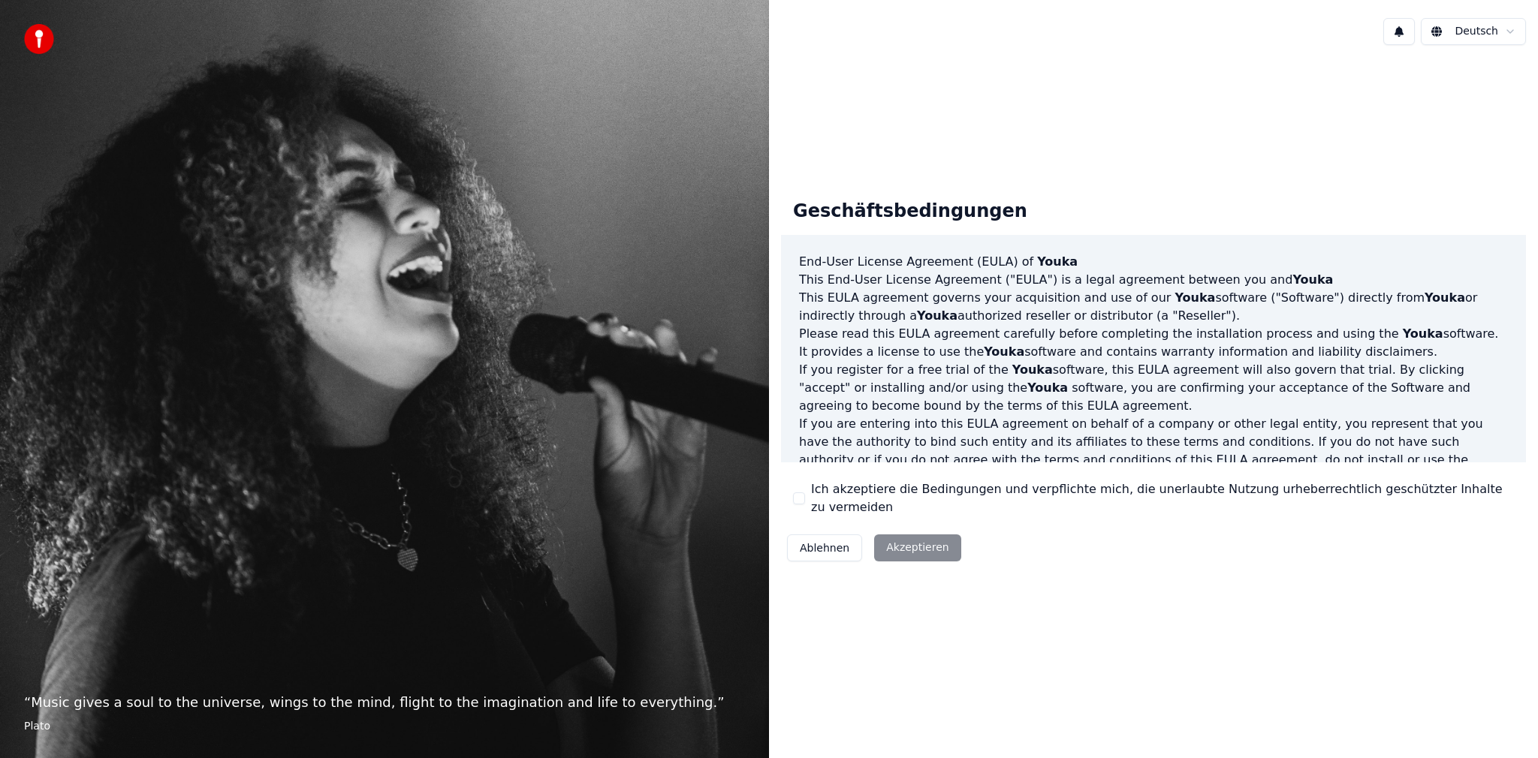
drag, startPoint x: 1008, startPoint y: 437, endPoint x: 1136, endPoint y: 320, distance: 173.3
click at [1006, 442] on p "If you are entering into this EULA agreement on behalf of a company or other le…" at bounding box center [1153, 451] width 709 height 72
click at [1490, 32] on html "“ Music gives a soul to the universe, wings to the mind, flight to the imaginat…" at bounding box center [769, 379] width 1538 height 758
drag, startPoint x: 1182, startPoint y: 323, endPoint x: 1165, endPoint y: 344, distance: 27.2
click at [1180, 327] on html "“ Music gives a soul to the universe, wings to the mind, flight to the imaginat…" at bounding box center [769, 379] width 1538 height 758
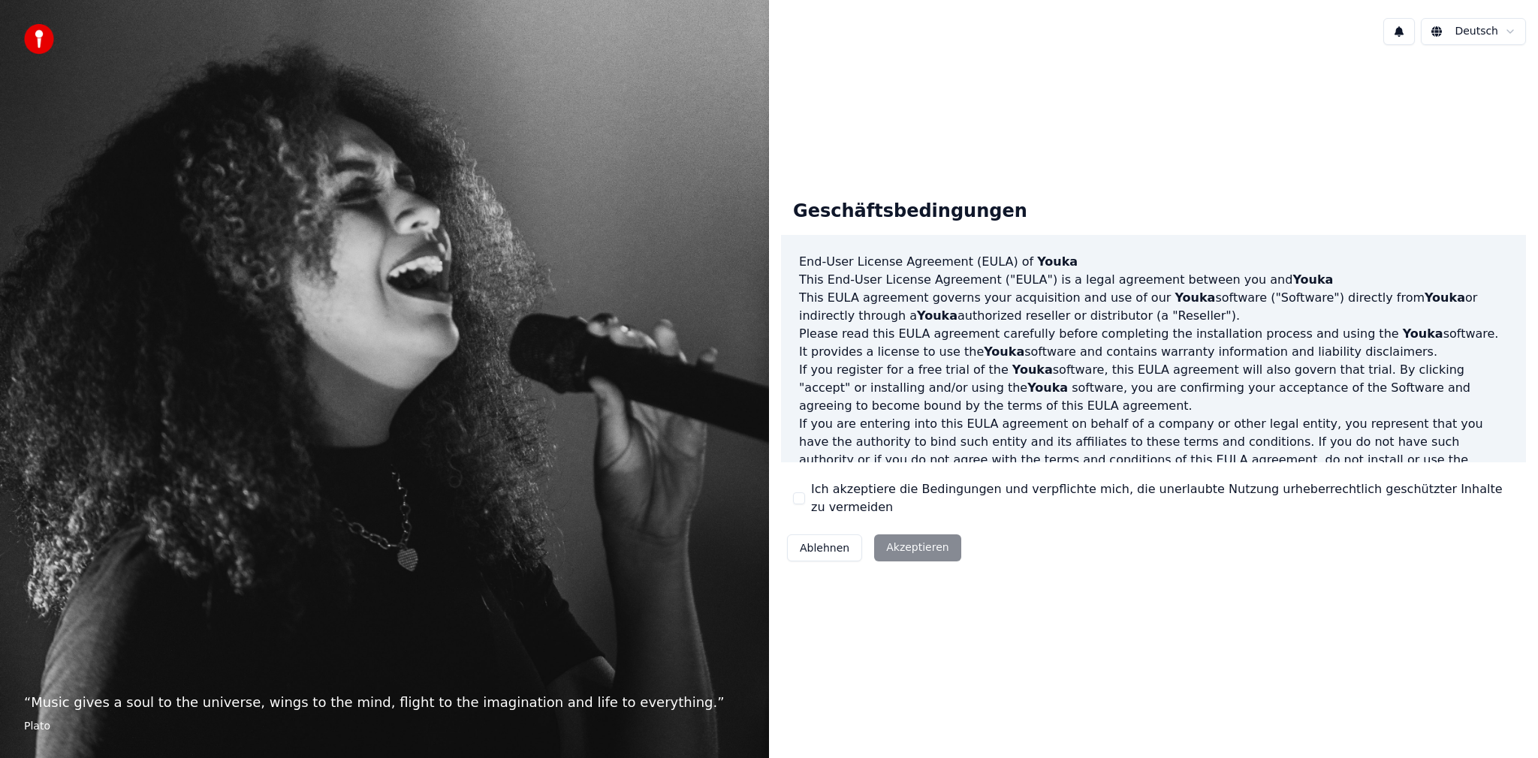
drag, startPoint x: 908, startPoint y: 559, endPoint x: 903, endPoint y: 551, distance: 8.8
click at [905, 555] on div "Ablehnen Akzeptieren" at bounding box center [874, 548] width 186 height 39
click at [902, 546] on div "Ablehnen Akzeptieren" at bounding box center [874, 548] width 186 height 39
click at [797, 548] on button "Ablehnen" at bounding box center [824, 548] width 75 height 27
click at [926, 540] on div "Ablehnen Akzeptieren" at bounding box center [874, 548] width 186 height 39
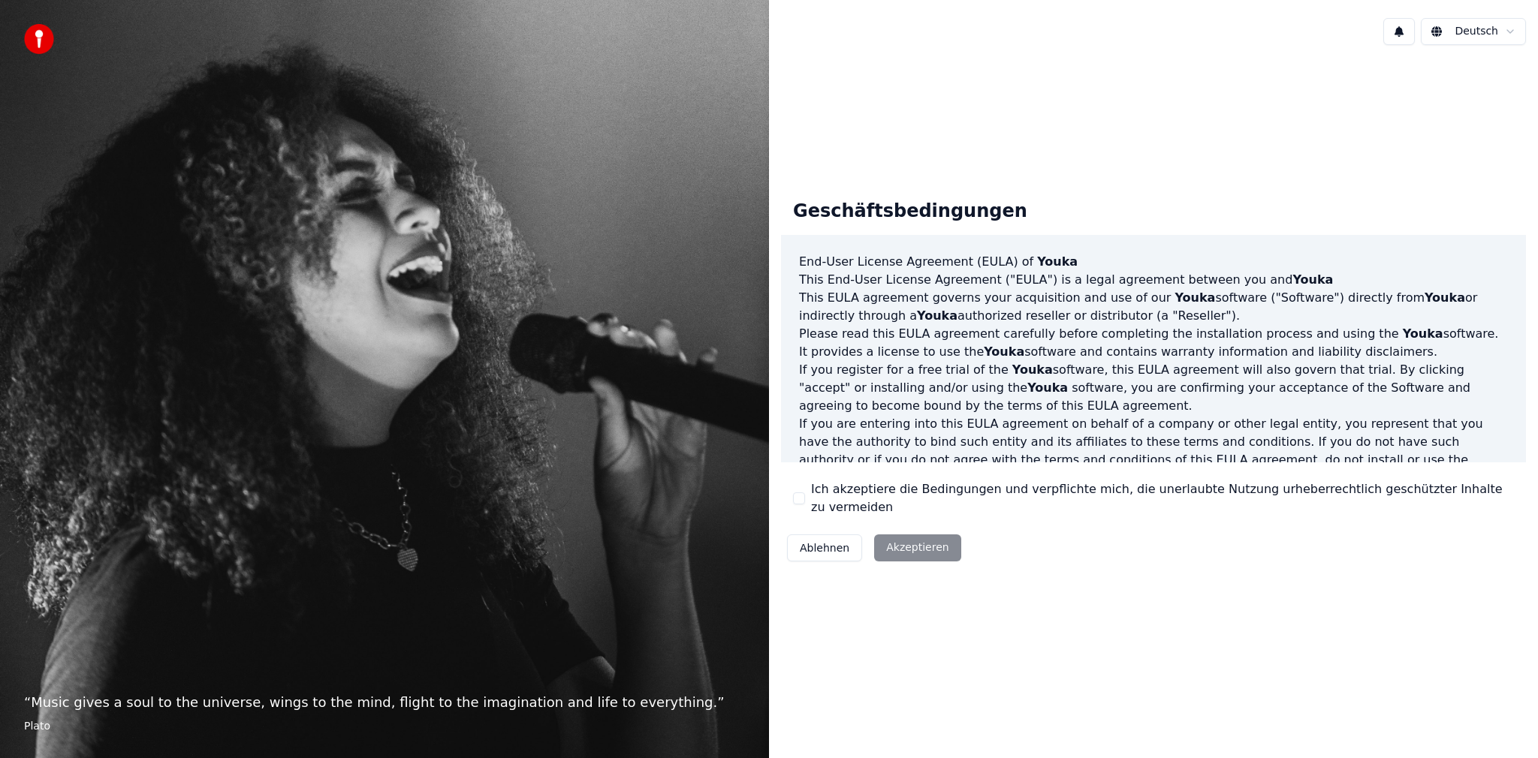
click at [926, 539] on div "Ablehnen Akzeptieren" at bounding box center [874, 548] width 186 height 39
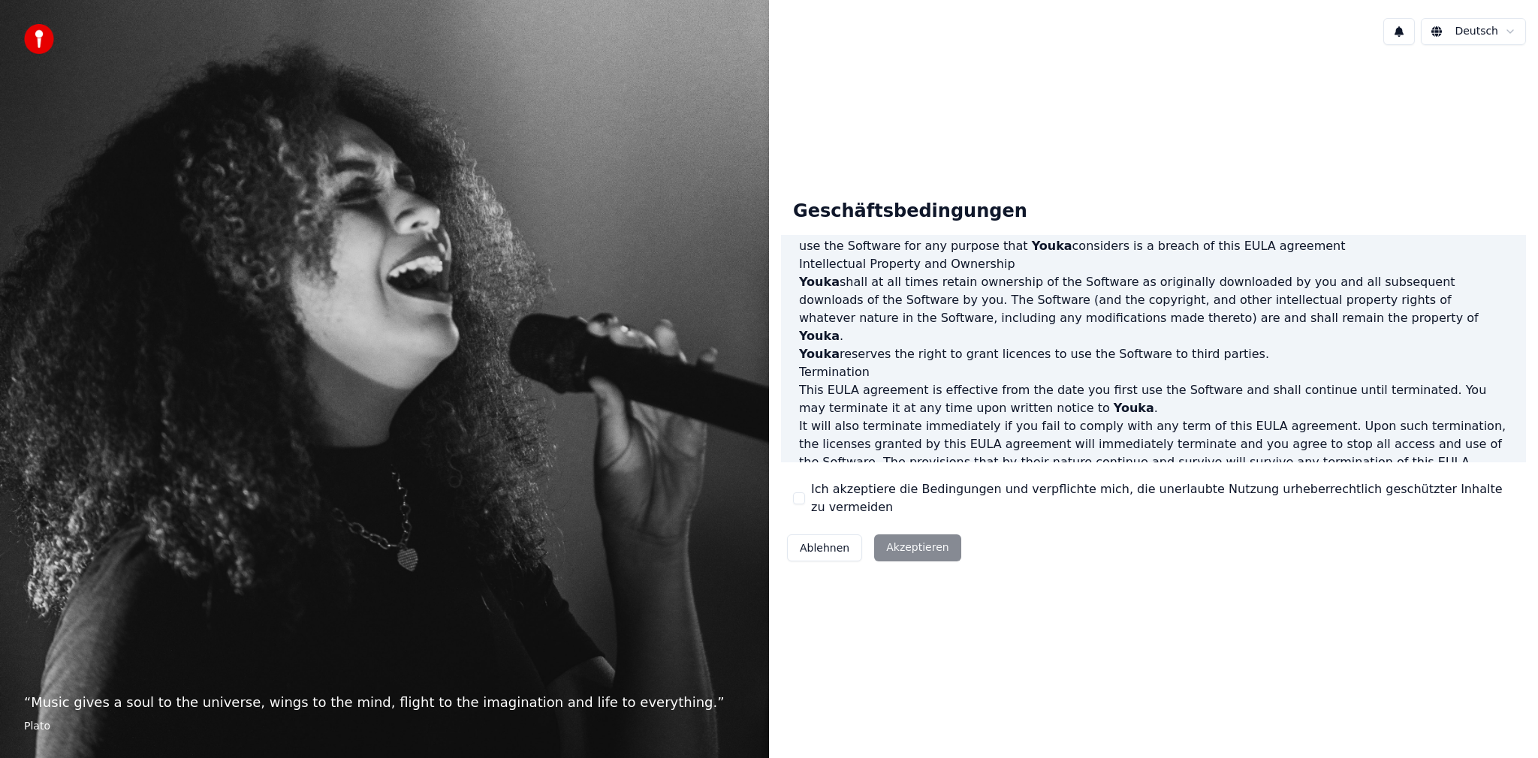
scroll to position [601, 0]
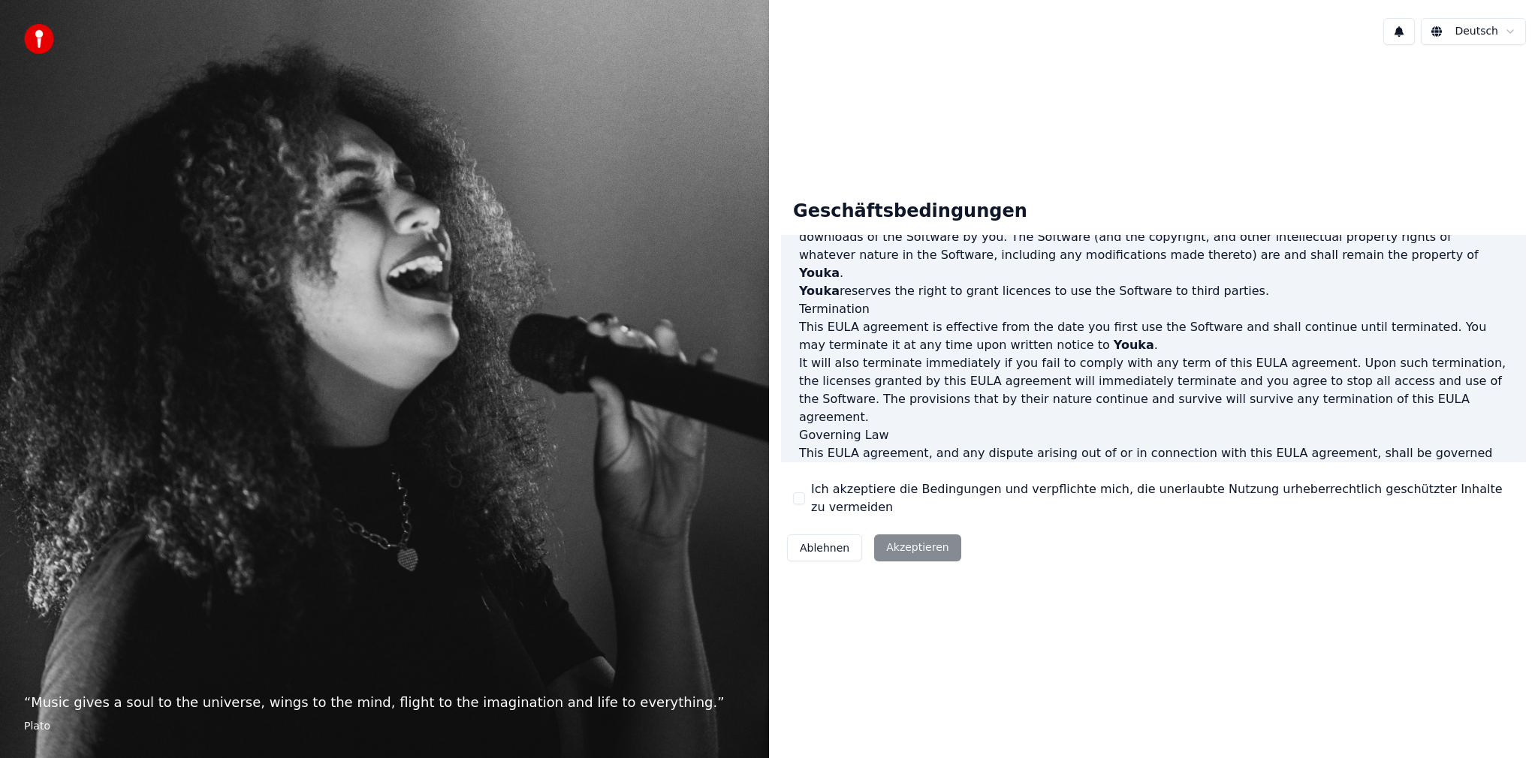
click at [915, 543] on div "Ablehnen Akzeptieren" at bounding box center [874, 548] width 186 height 39
click at [916, 543] on div "Ablehnen Akzeptieren" at bounding box center [874, 548] width 186 height 39
click at [1060, 539] on div "Geschäftsbedingungen End-User License Agreement ([PERSON_NAME]) of Youka This E…" at bounding box center [1153, 378] width 745 height 381
click at [900, 530] on div "Ablehnen Akzeptieren" at bounding box center [874, 548] width 186 height 39
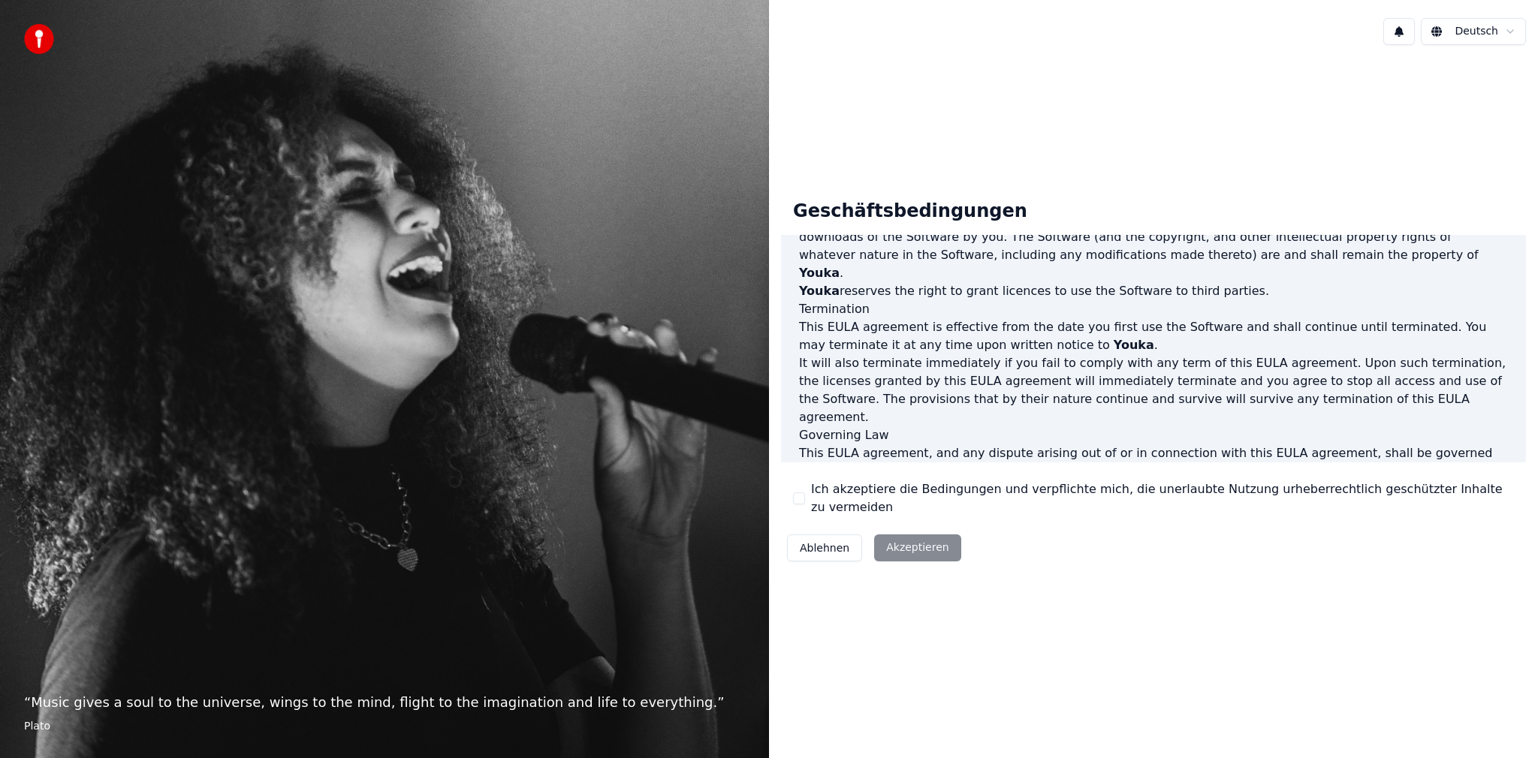
click at [923, 552] on div "Ablehnen Akzeptieren" at bounding box center [874, 548] width 186 height 39
click at [920, 547] on div "Ablehnen Akzeptieren" at bounding box center [874, 548] width 186 height 39
click at [919, 544] on div "Ablehnen Akzeptieren" at bounding box center [874, 548] width 186 height 39
click at [917, 539] on div "Ablehnen Akzeptieren" at bounding box center [874, 548] width 186 height 39
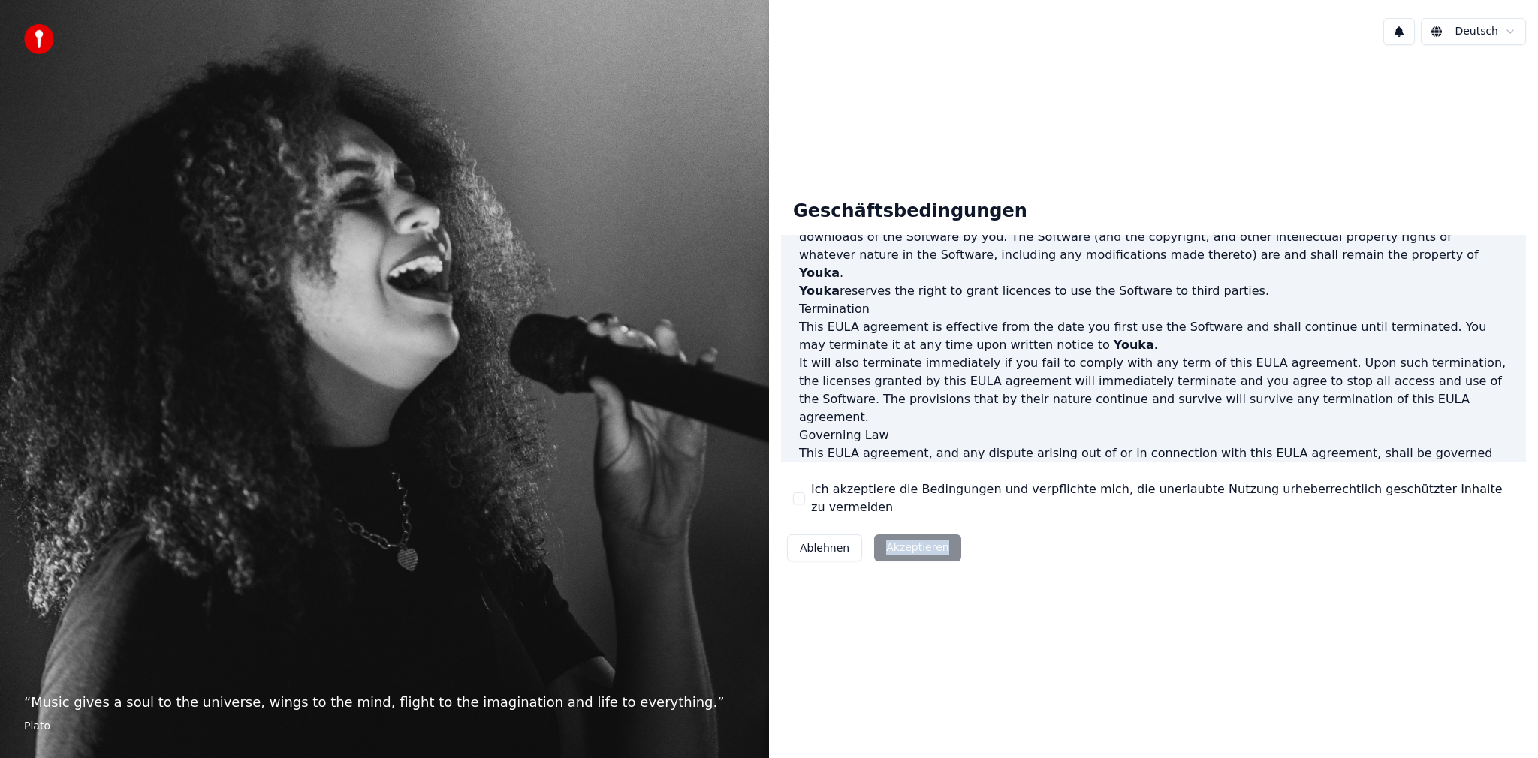
click at [917, 539] on div "Ablehnen Akzeptieren" at bounding box center [874, 548] width 186 height 39
drag, startPoint x: 1064, startPoint y: 548, endPoint x: 1057, endPoint y: 529, distance: 20.7
click at [1065, 546] on div "Geschäftsbedingungen End-User License Agreement ([PERSON_NAME]) of Youka This E…" at bounding box center [1153, 378] width 745 height 381
click at [912, 541] on div "Ablehnen Akzeptieren" at bounding box center [874, 548] width 186 height 39
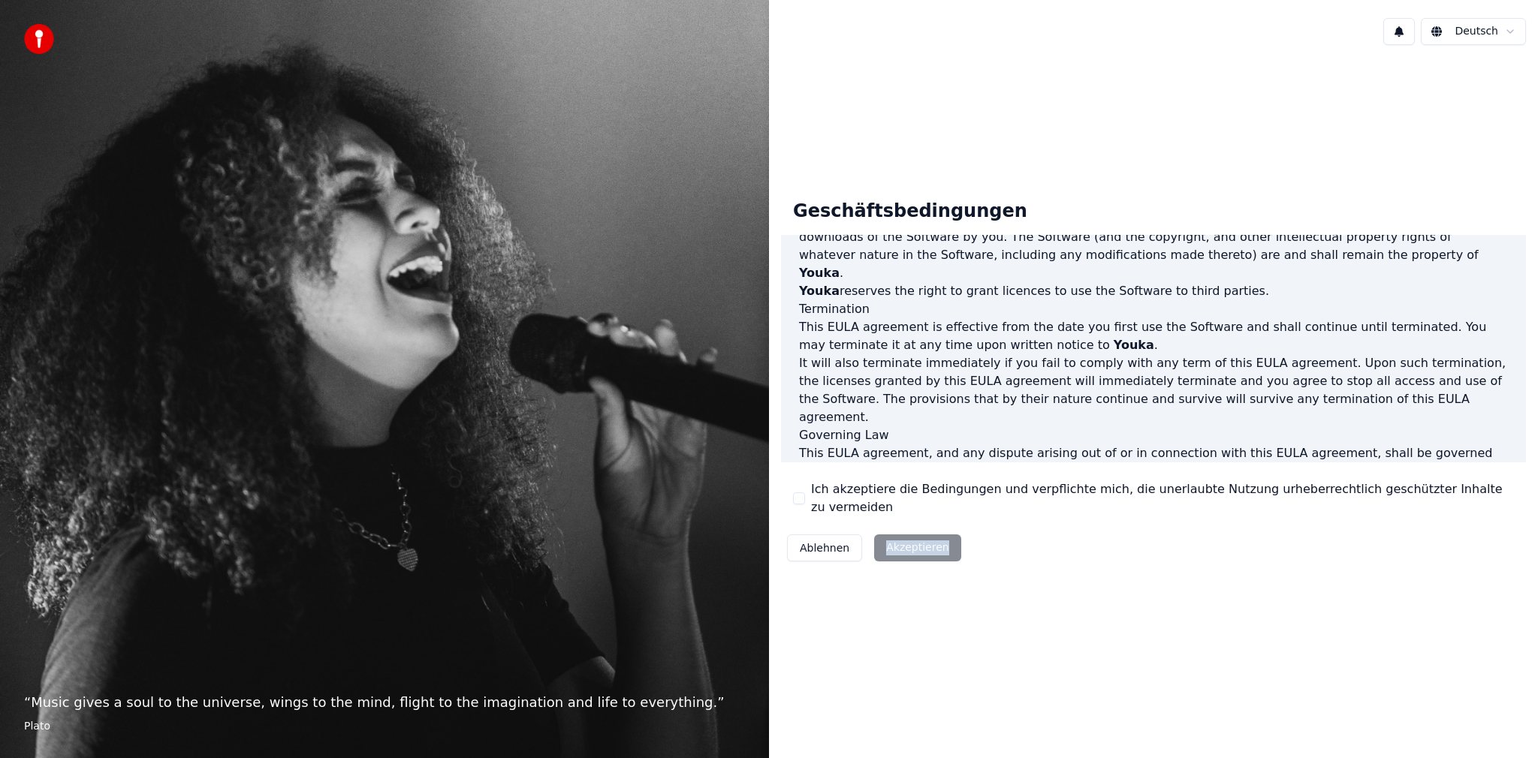
click at [36, 32] on img at bounding box center [39, 39] width 30 height 30
click at [1480, 35] on html "“ Music gives a soul to the universe, wings to the mind, flight to the imaginat…" at bounding box center [769, 379] width 1538 height 758
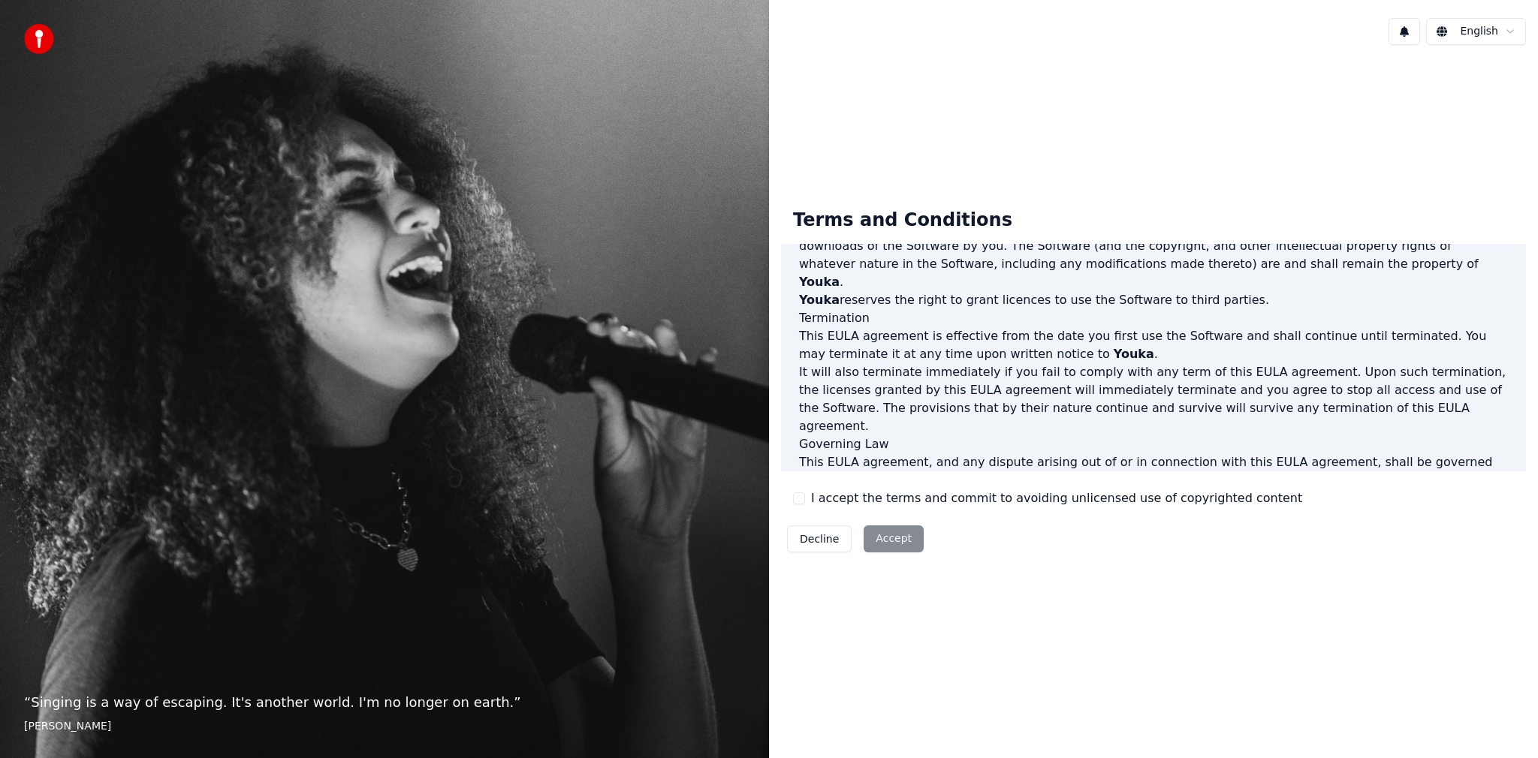
click at [882, 544] on div "Decline Accept" at bounding box center [855, 539] width 149 height 39
click at [884, 542] on div "Decline Accept" at bounding box center [855, 539] width 149 height 39
drag, startPoint x: 885, startPoint y: 537, endPoint x: 971, endPoint y: 408, distance: 154.7
click at [887, 533] on div "Decline Accept" at bounding box center [855, 539] width 149 height 39
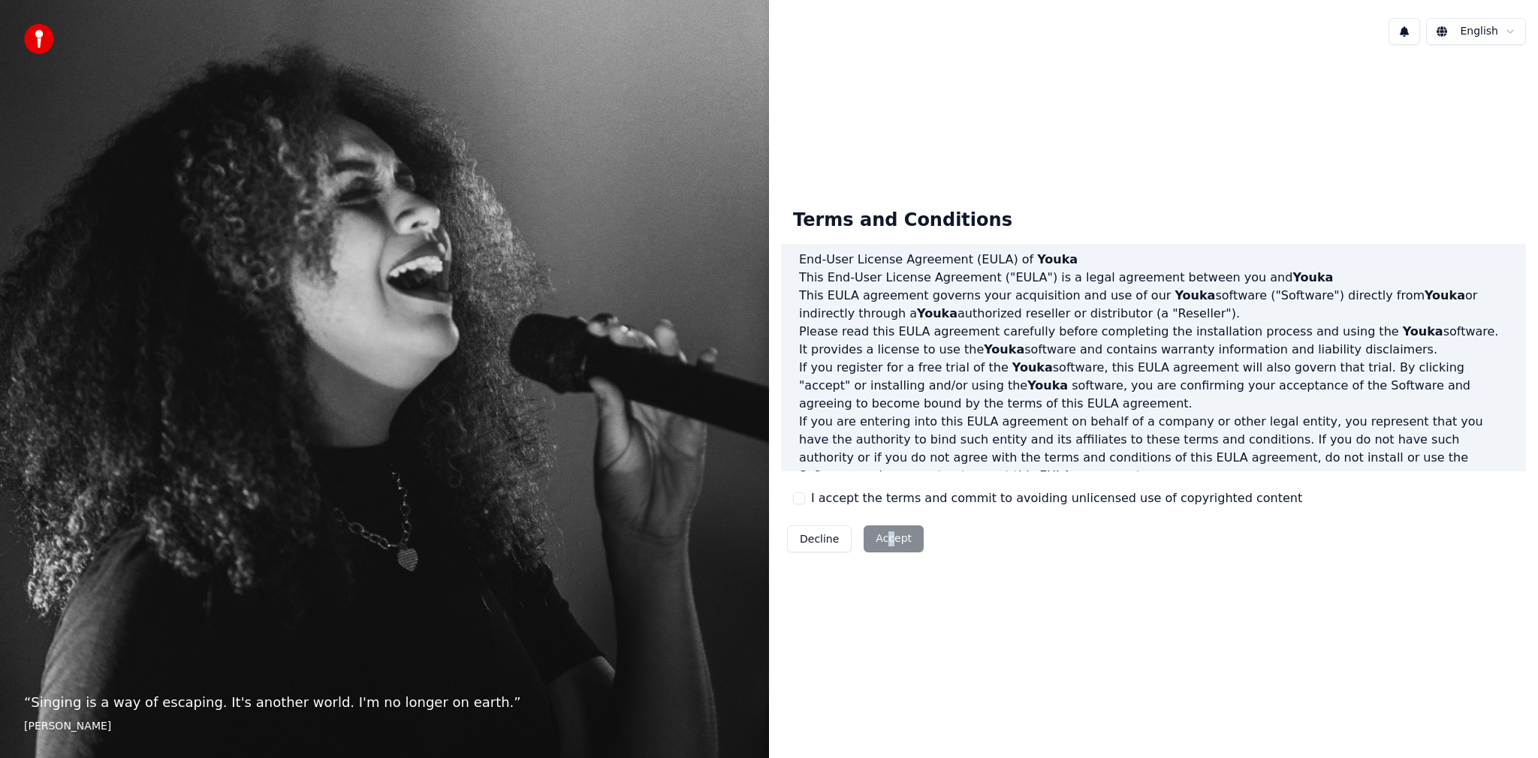
scroll to position [0, 0]
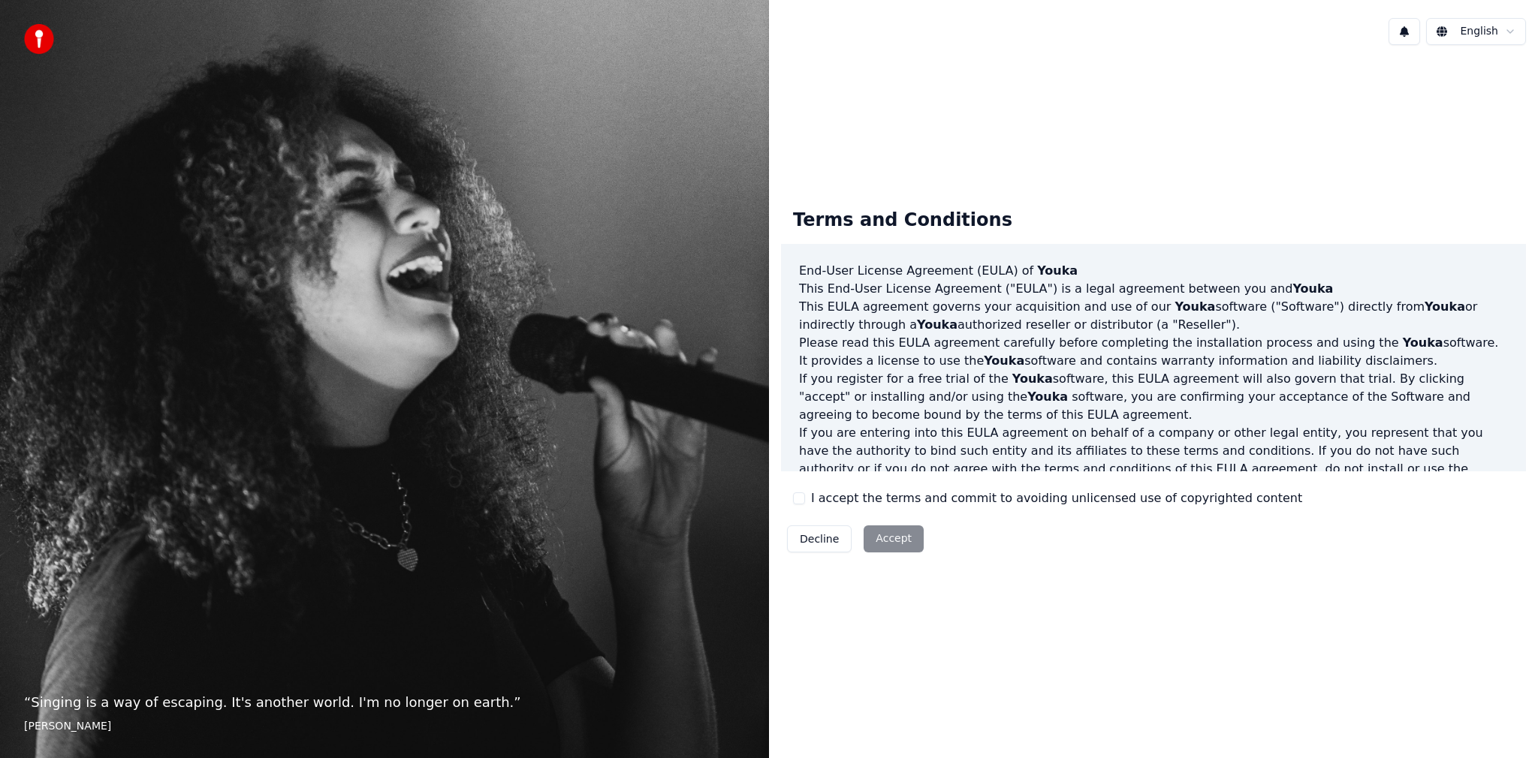
drag, startPoint x: 890, startPoint y: 317, endPoint x: 945, endPoint y: 330, distance: 57.0
click at [889, 319] on p "This [PERSON_NAME] agreement governs your acquisition and use of our Youka soft…" at bounding box center [1153, 316] width 709 height 36
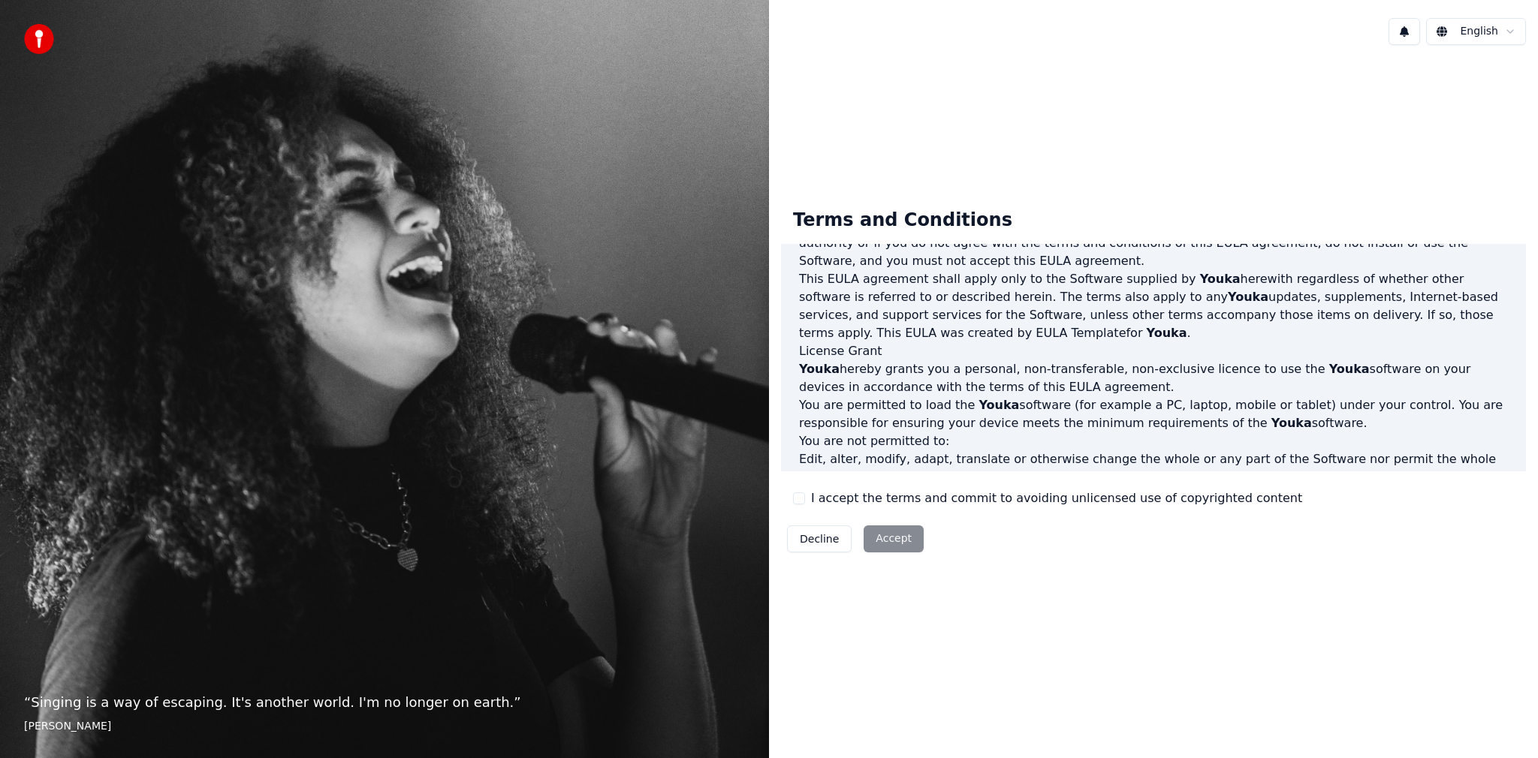
click at [1267, 407] on p "You are permitted to load the Youka software (for example a PC, laptop, mobile …" at bounding box center [1153, 414] width 709 height 36
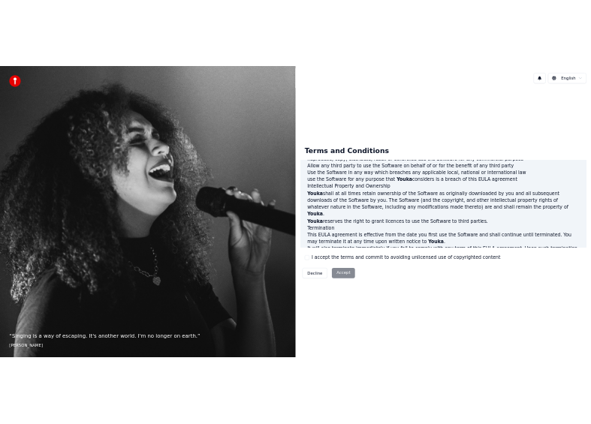
scroll to position [601, 0]
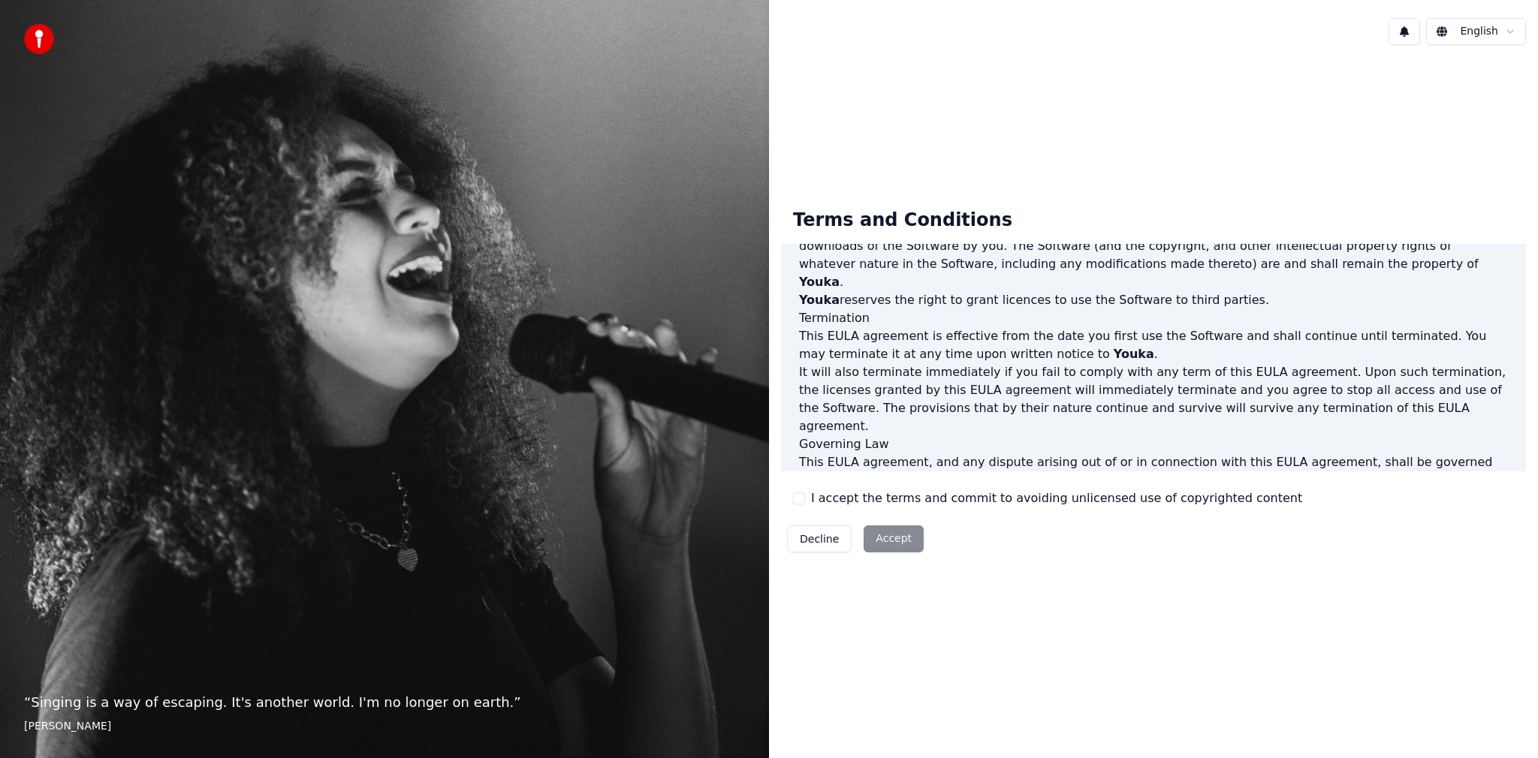
click at [1177, 363] on p "It will also terminate immediately if you fail to comply with any term of this …" at bounding box center [1153, 399] width 709 height 72
click at [887, 541] on div "Decline Accept" at bounding box center [855, 539] width 149 height 39
click at [885, 539] on div "Decline Accept" at bounding box center [855, 539] width 149 height 39
click at [884, 538] on div "Decline Accept" at bounding box center [855, 539] width 149 height 39
click at [882, 537] on div "Decline Accept" at bounding box center [855, 539] width 149 height 39
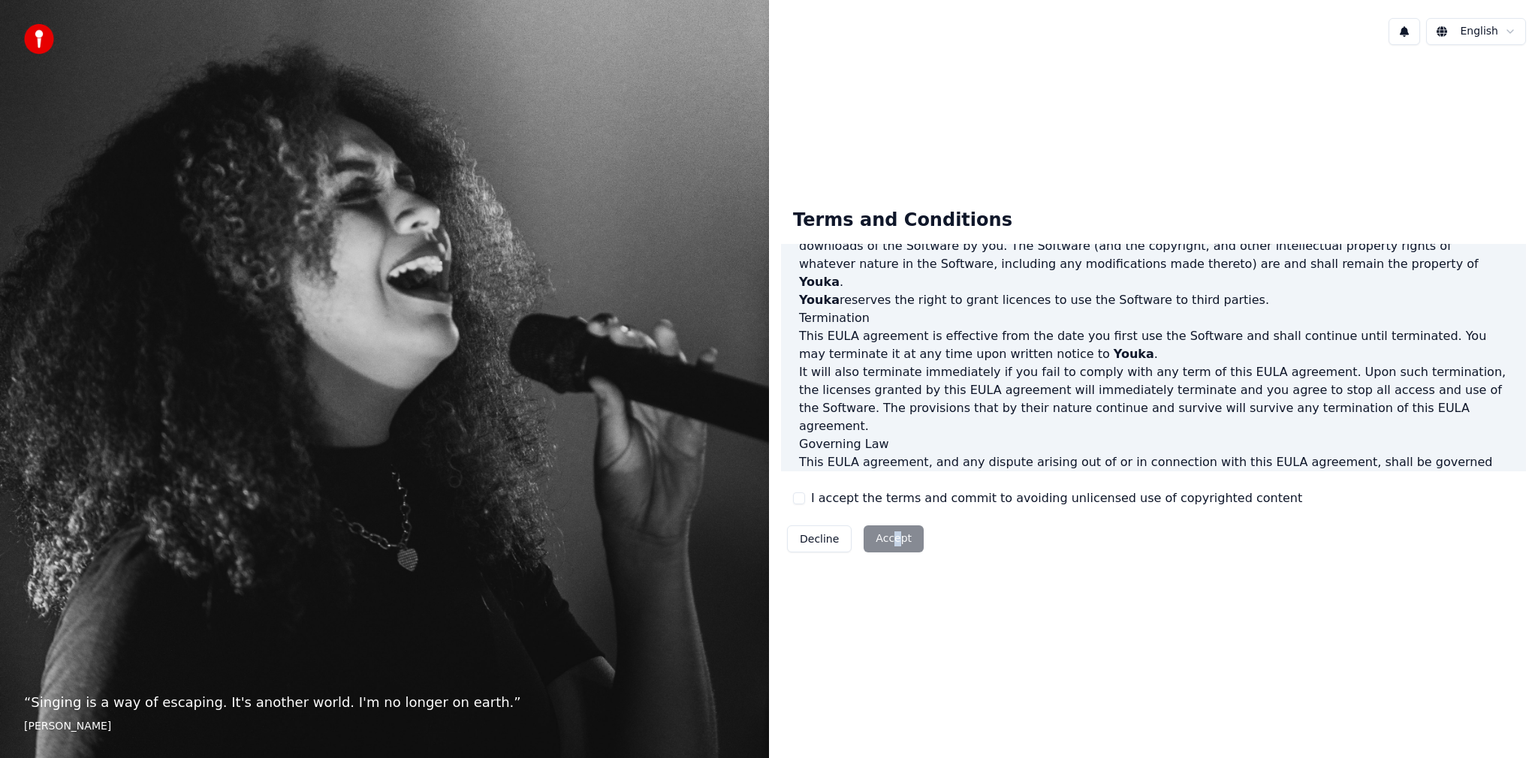
click at [894, 528] on div "Decline Accept" at bounding box center [855, 539] width 149 height 39
click at [892, 524] on div "Decline Accept" at bounding box center [855, 539] width 149 height 39
click at [1060, 475] on div "Terms and Conditions End-User License Agreement (EULA) of Youka This End-User L…" at bounding box center [1153, 378] width 745 height 363
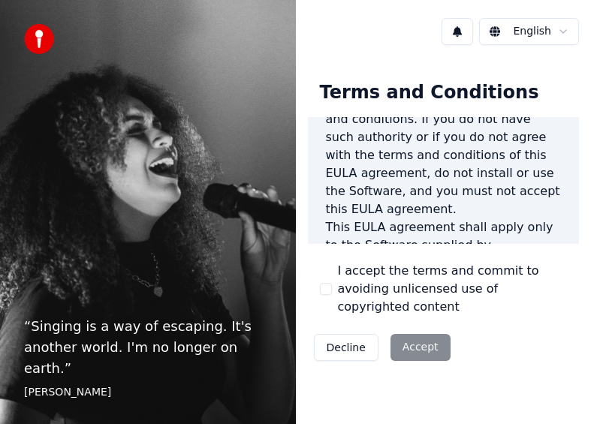
drag, startPoint x: 436, startPoint y: 327, endPoint x: 414, endPoint y: 333, distance: 23.5
click at [430, 328] on div "Decline Accept" at bounding box center [382, 347] width 149 height 39
click at [414, 334] on div "Decline Accept" at bounding box center [382, 347] width 149 height 39
drag, startPoint x: 414, startPoint y: 334, endPoint x: 420, endPoint y: 325, distance: 11.3
click at [414, 334] on div "Decline Accept" at bounding box center [382, 347] width 149 height 39
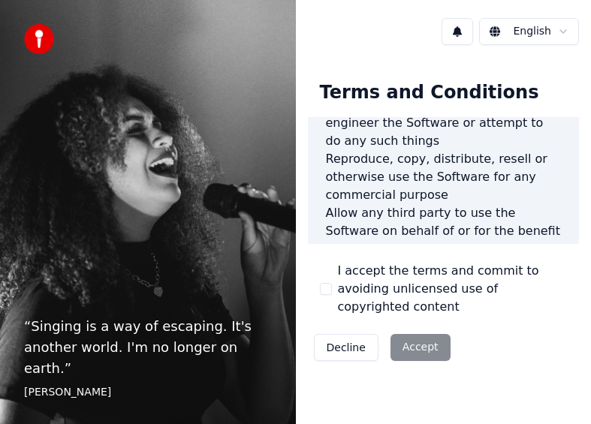
scroll to position [1427, 0]
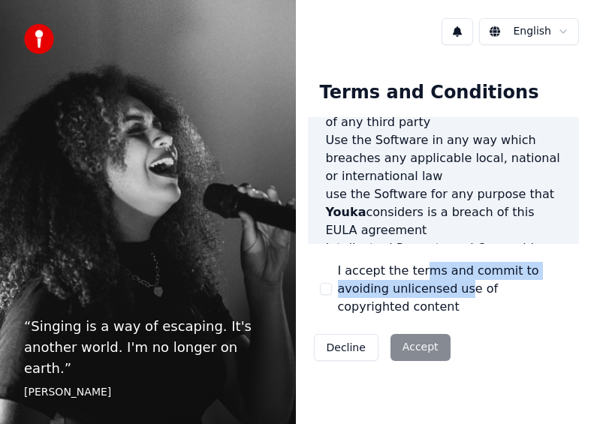
drag, startPoint x: 411, startPoint y: 292, endPoint x: 428, endPoint y: 279, distance: 21.5
click at [421, 281] on label "I accept the terms and commit to avoiding unlicensed use of copyrighted content" at bounding box center [453, 289] width 230 height 54
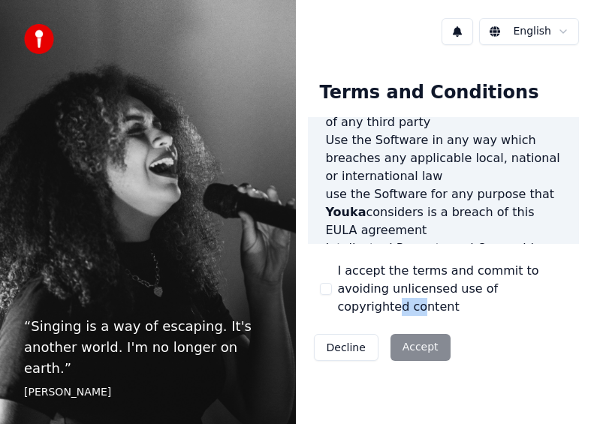
drag, startPoint x: 497, startPoint y: 285, endPoint x: 558, endPoint y: 286, distance: 60.8
click at [521, 285] on label "I accept the terms and commit to avoiding unlicensed use of copyrighted content" at bounding box center [453, 289] width 230 height 54
click at [568, 294] on div "Terms and Conditions End-User License Agreement (EULA) of Youka This End-User L…" at bounding box center [444, 218] width 272 height 298
drag, startPoint x: 558, startPoint y: 294, endPoint x: 448, endPoint y: 324, distance: 113.7
click at [496, 312] on div "Terms and Conditions End-User License Agreement (EULA) of Youka This End-User L…" at bounding box center [444, 218] width 272 height 298
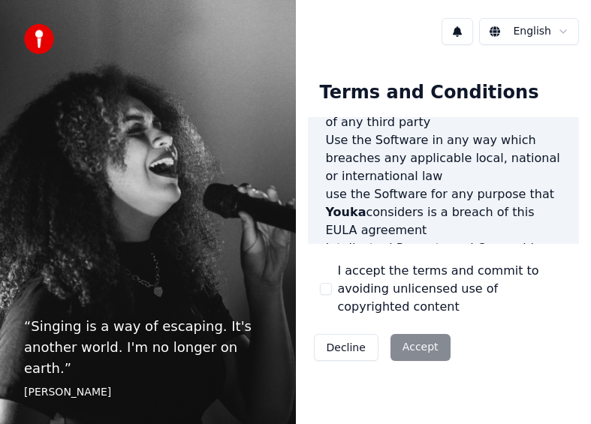
drag, startPoint x: 448, startPoint y: 324, endPoint x: 408, endPoint y: 345, distance: 44.7
click at [409, 345] on div "Decline Accept" at bounding box center [382, 347] width 149 height 39
drag, startPoint x: 402, startPoint y: 343, endPoint x: 402, endPoint y: 330, distance: 13.5
click at [402, 341] on div "Decline Accept" at bounding box center [382, 347] width 149 height 39
click at [402, 330] on div "Decline Accept" at bounding box center [382, 347] width 149 height 39
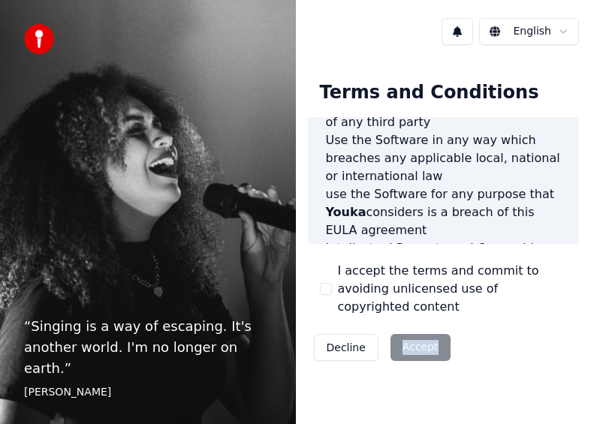
drag, startPoint x: 402, startPoint y: 330, endPoint x: 405, endPoint y: 322, distance: 8.1
click at [402, 328] on div "Decline Accept" at bounding box center [382, 347] width 149 height 39
